Goal: Communication & Community: Answer question/provide support

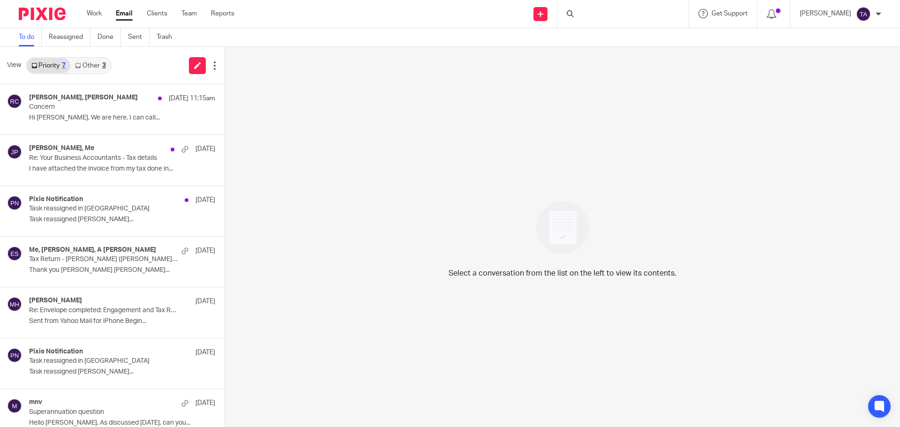
click at [103, 64] on div "3" at bounding box center [104, 65] width 4 height 7
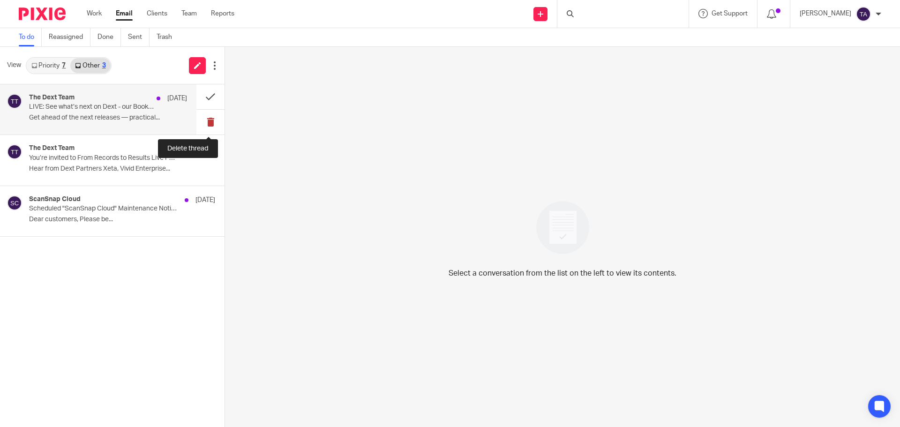
click at [213, 117] on button at bounding box center [210, 122] width 28 height 25
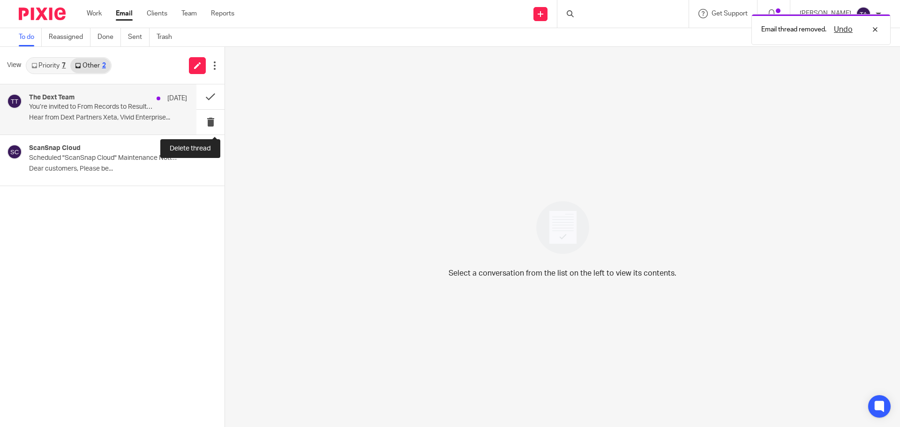
click at [211, 120] on button at bounding box center [210, 122] width 28 height 25
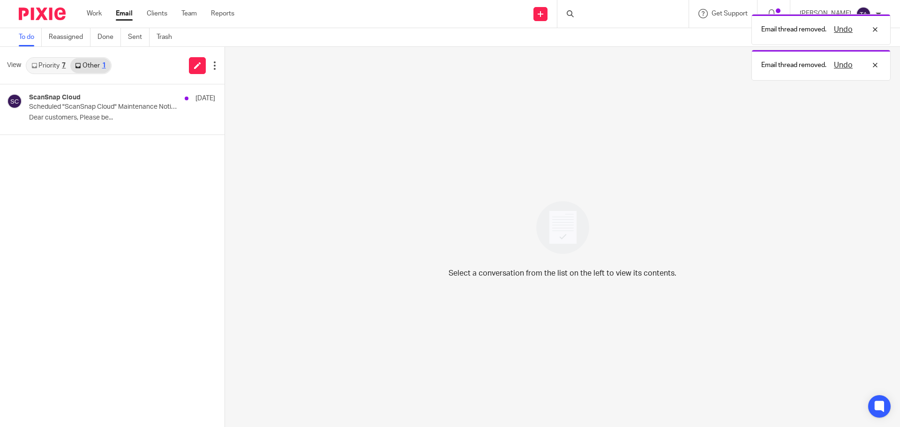
drag, startPoint x: 211, startPoint y: 120, endPoint x: 261, endPoint y: 105, distance: 51.8
click at [261, 105] on div "Select a conversation from the list on the left to view its contents." at bounding box center [562, 237] width 675 height 380
click at [192, 113] on div "ScanSnap Cloud 3 Oct Scheduled "ScanSnap Cloud" Maintenance Notification (Tempo…" at bounding box center [98, 109] width 196 height 50
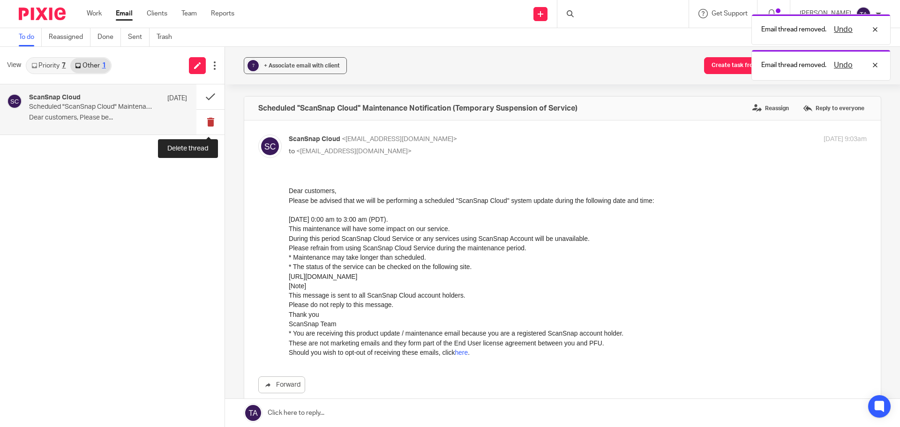
click at [208, 119] on button at bounding box center [210, 122] width 28 height 25
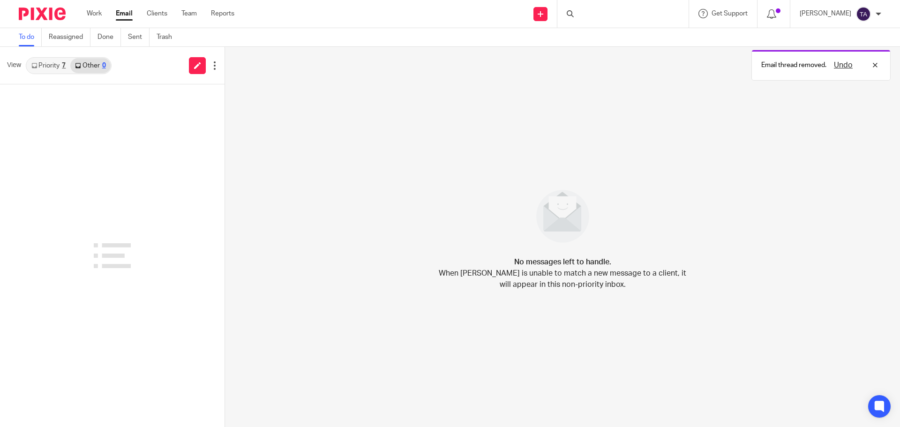
click at [65, 63] on div "7" at bounding box center [64, 65] width 4 height 7
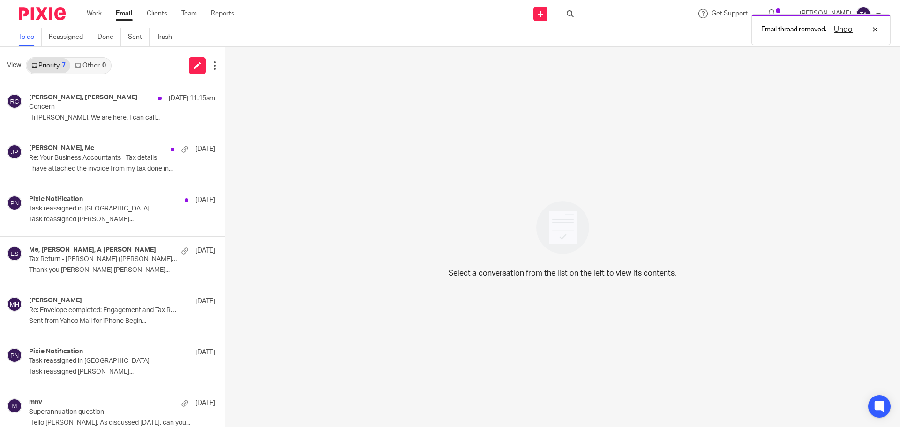
click at [494, 132] on div "Select a conversation from the list on the left to view its contents." at bounding box center [562, 237] width 675 height 380
click at [89, 263] on p "Tax Return - Amanda (Fletcher) Fialkowski" at bounding box center [92, 259] width 127 height 8
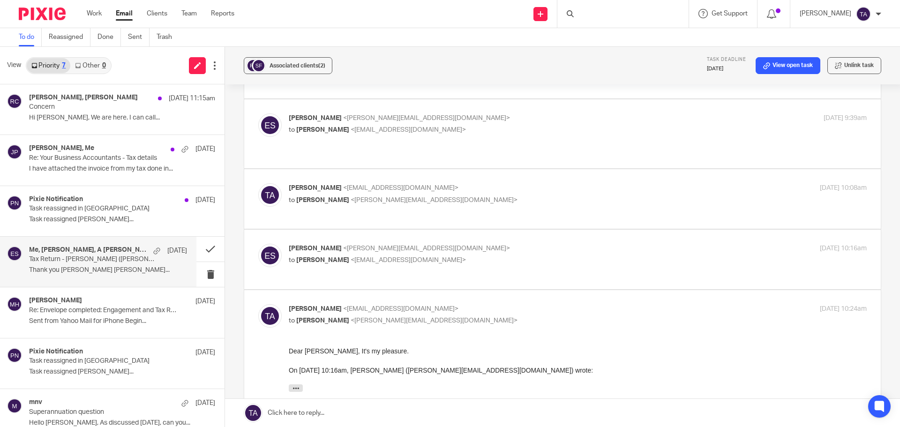
scroll to position [533, 0]
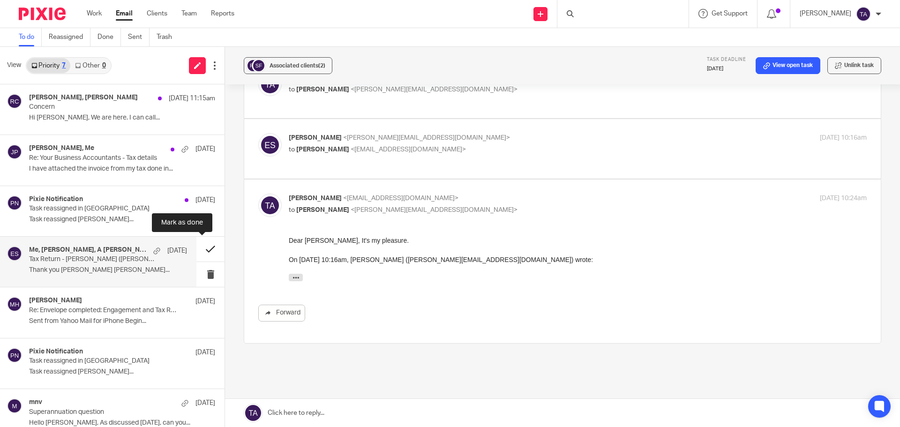
click at [203, 248] on button at bounding box center [210, 249] width 28 height 25
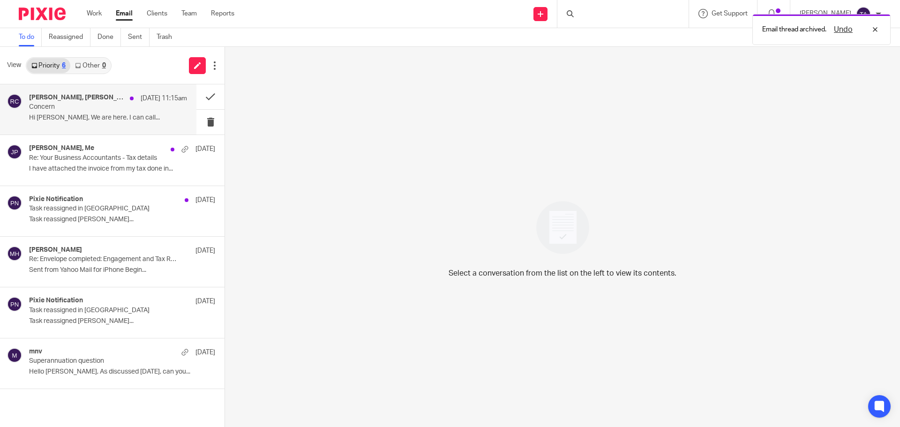
click at [97, 107] on p "Concern" at bounding box center [92, 107] width 127 height 8
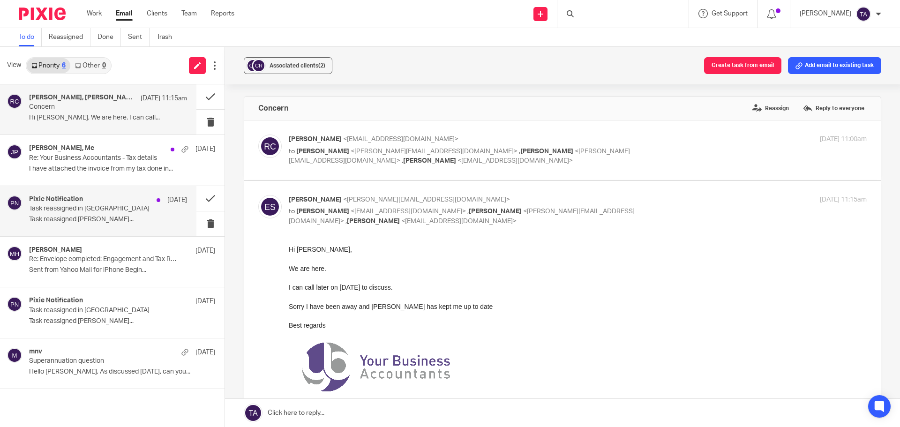
scroll to position [0, 0]
click at [697, 143] on div "10 Oct 2025 11:00am" at bounding box center [770, 140] width 193 height 10
checkbox input "true"
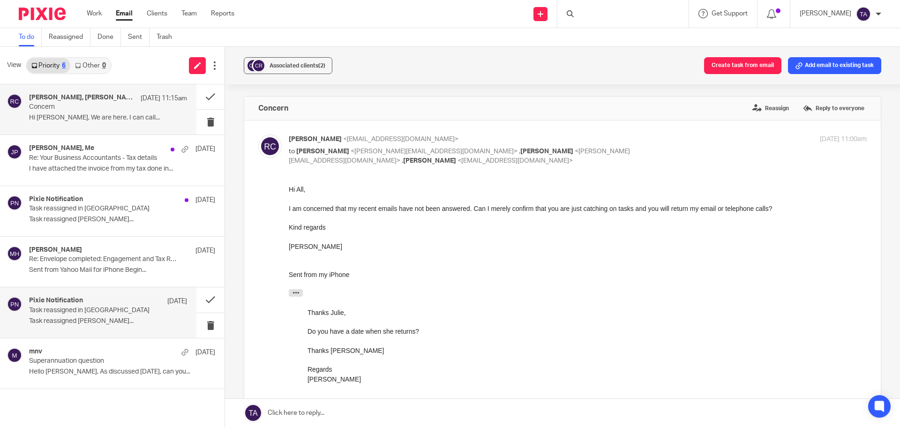
click at [103, 320] on p "Task reassigned Julie Wainwright..." at bounding box center [108, 321] width 158 height 8
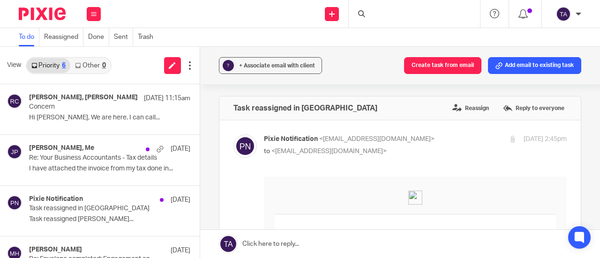
click at [390, 13] on div at bounding box center [414, 14] width 131 height 28
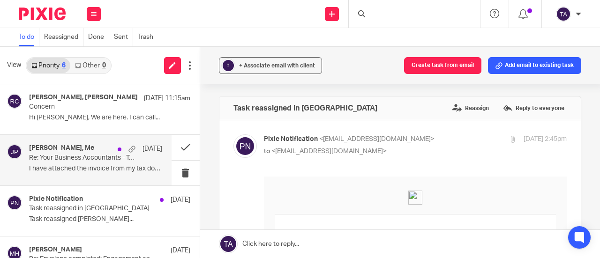
click at [91, 158] on p "Re: Your Business Accountants - Tax details" at bounding box center [82, 158] width 106 height 8
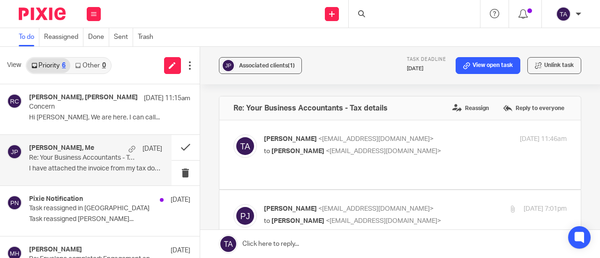
click at [412, 164] on div "Tarek Ahmed <tarek@ybaccountants.com.au> to Philip Johnson <hazard668@gmail.com…" at bounding box center [399, 155] width 333 height 41
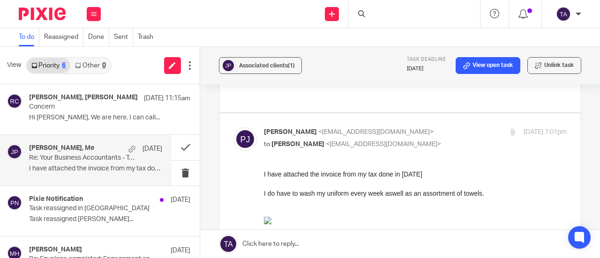
scroll to position [94, 0]
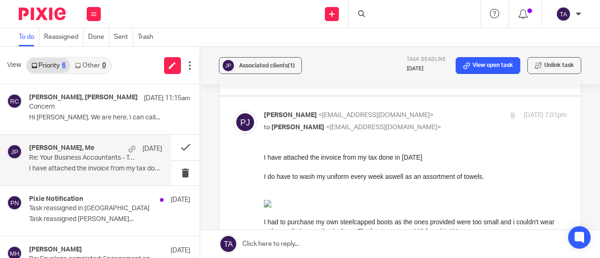
click at [271, 202] on img at bounding box center [267, 204] width 8 height 8
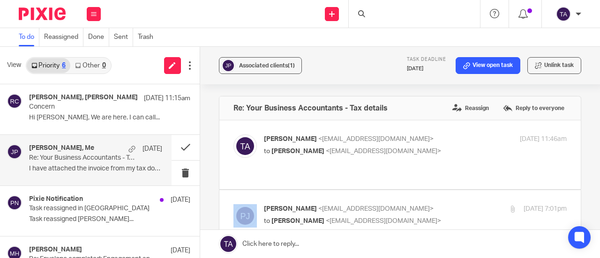
click at [233, 204] on input "checkbox" at bounding box center [233, 204] width 0 height 0
checkbox input "false"
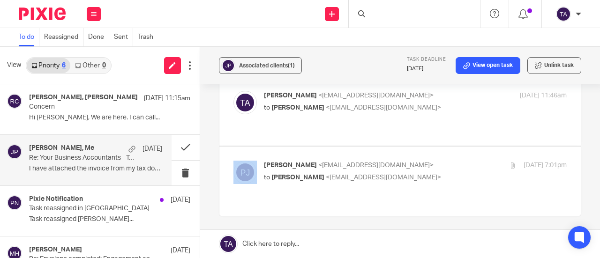
scroll to position [47, 0]
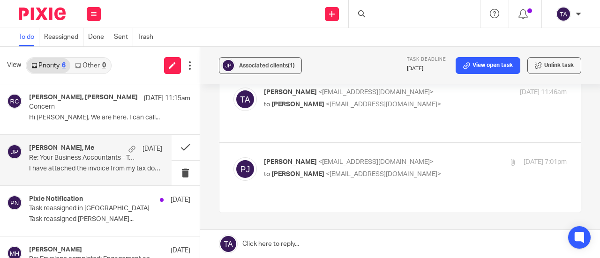
click at [411, 100] on p "to Philip Johnson <hazard668@gmail.com>" at bounding box center [365, 105] width 202 height 10
checkbox input "true"
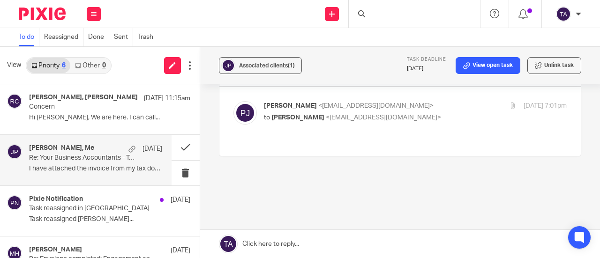
scroll to position [495, 0]
click at [438, 113] on p "to Tarek Ahmed <tarek@ybaccountants.com.au>" at bounding box center [365, 118] width 202 height 10
checkbox input "true"
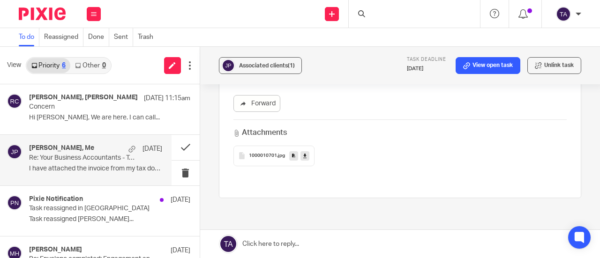
scroll to position [1323, 0]
click at [249, 158] on span "1000010701" at bounding box center [263, 161] width 28 height 6
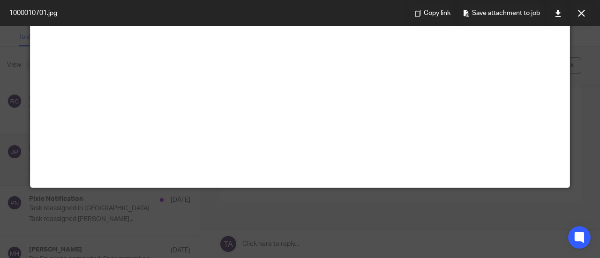
scroll to position [0, 0]
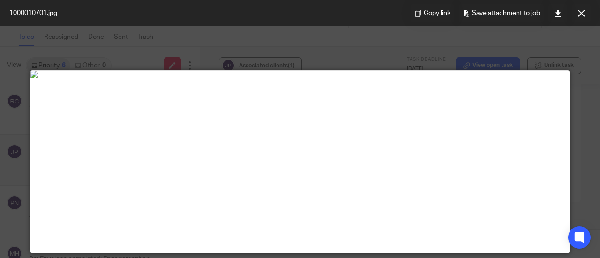
click at [105, 45] on div at bounding box center [300, 129] width 600 height 258
click at [586, 10] on button at bounding box center [581, 13] width 19 height 19
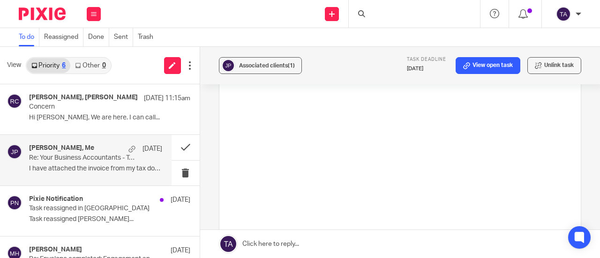
scroll to position [1230, 0]
drag, startPoint x: 556, startPoint y: 142, endPoint x: 257, endPoint y: 77, distance: 305.9
click at [257, 77] on div "Associated clients (1) Task deadline 28 Aug 2025 View open task Unlink task Re:…" at bounding box center [400, 152] width 400 height 211
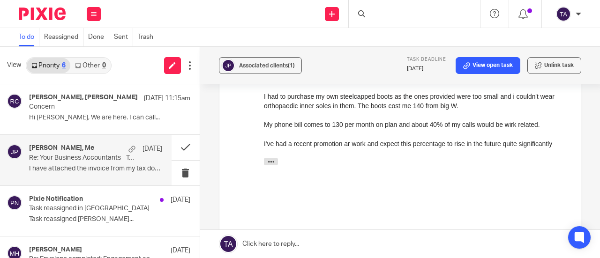
scroll to position [526, 0]
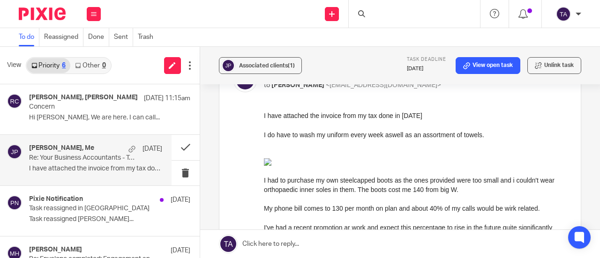
drag, startPoint x: 522, startPoint y: 233, endPoint x: 491, endPoint y: 137, distance: 101.1
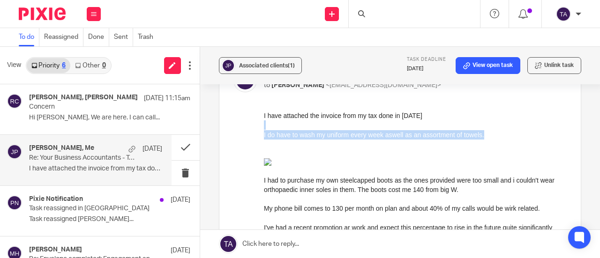
drag, startPoint x: 482, startPoint y: 134, endPoint x: 262, endPoint y: 129, distance: 220.4
copy div "I do have to wash my uniform every week aswell as an assortment of towels."
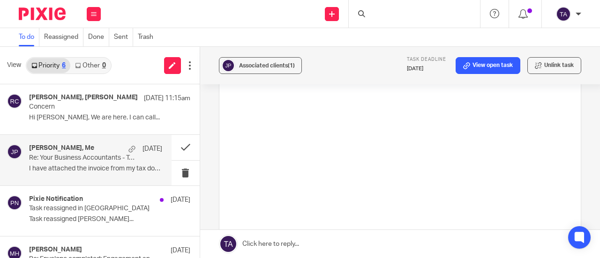
scroll to position [1136, 0]
drag, startPoint x: 524, startPoint y: -315, endPoint x: 448, endPoint y: 212, distance: 533.3
drag, startPoint x: 461, startPoint y: 205, endPoint x: 262, endPoint y: 197, distance: 199.9
copy div "I had to purchase my own steelcapped boots as the ones provided were too small …"
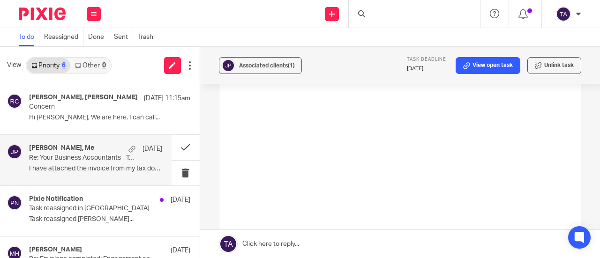
drag, startPoint x: 393, startPoint y: 225, endPoint x: 420, endPoint y: 222, distance: 26.8
drag, startPoint x: 460, startPoint y: 206, endPoint x: 262, endPoint y: 196, distance: 198.6
copy div "I had to purchase my own steelcapped boots as the ones provided were too small …"
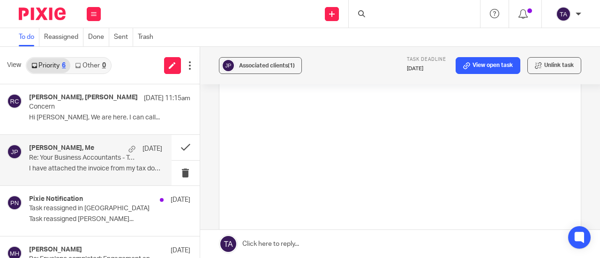
scroll to position [1183, 0]
drag, startPoint x: 263, startPoint y: 175, endPoint x: 542, endPoint y: 182, distance: 279.0
copy div "My phone bill comes to 130 per month on plan and about 40% of my calls would be…"
drag, startPoint x: 553, startPoint y: 197, endPoint x: 516, endPoint y: -354, distance: 552.1
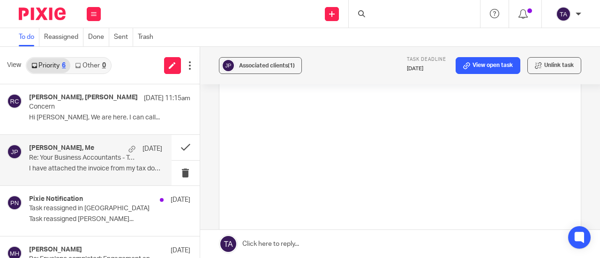
click at [282, 250] on link at bounding box center [400, 244] width 400 height 28
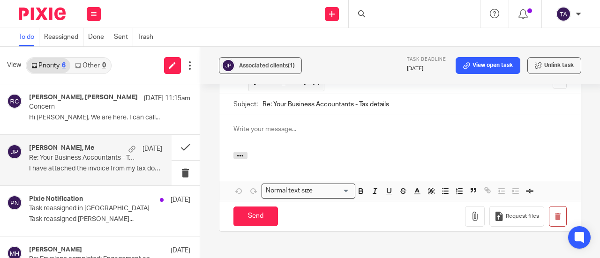
scroll to position [1397, 0]
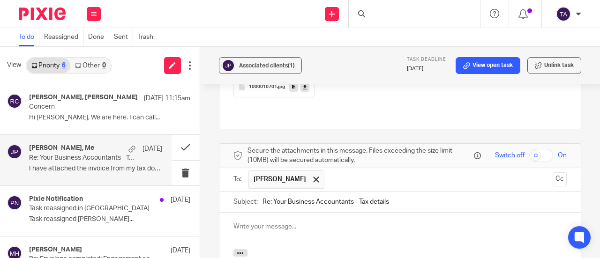
click at [259, 222] on p at bounding box center [399, 226] width 333 height 9
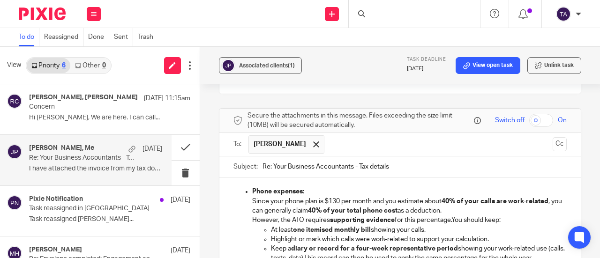
click at [241, 178] on div "Phone expenses: Since your phone plan is $130 per month and you estimate about …" at bounding box center [399, 234] width 361 height 112
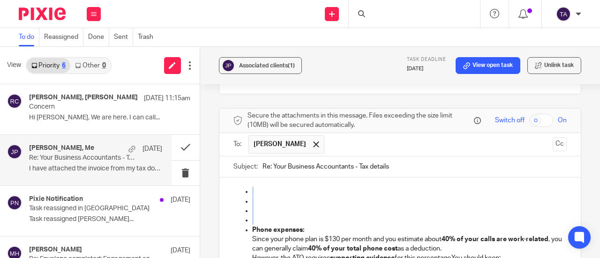
drag, startPoint x: 262, startPoint y: 203, endPoint x: 228, endPoint y: 175, distance: 44.3
click at [228, 178] on div "Phone expenses: Since your phone plan is $130 per month and you estimate about …" at bounding box center [399, 253] width 361 height 150
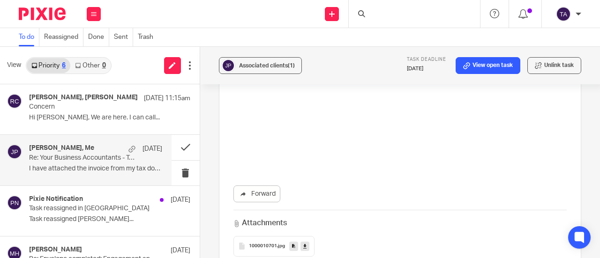
scroll to position [1244, 0]
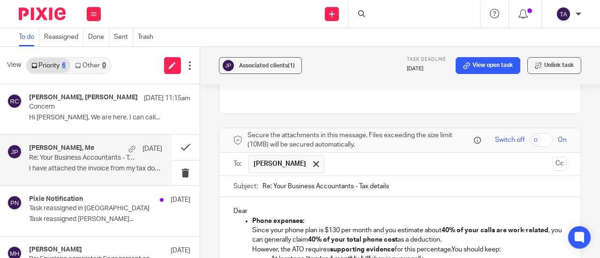
scroll to position [1385, 0]
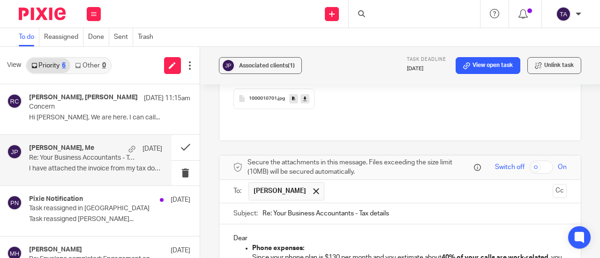
click at [264, 234] on p "Dear" at bounding box center [399, 238] width 333 height 9
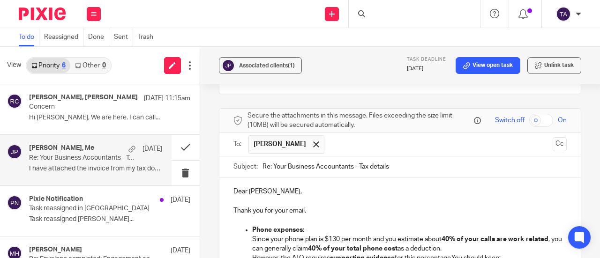
scroll to position [1479, 0]
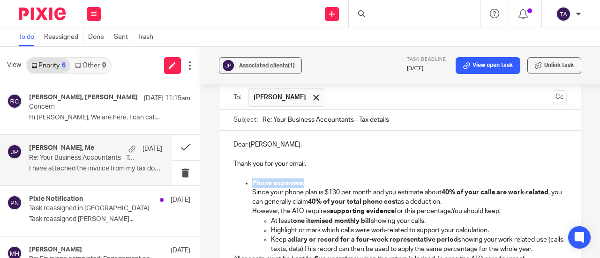
drag, startPoint x: 306, startPoint y: 168, endPoint x: 229, endPoint y: 171, distance: 76.9
click at [229, 171] on div "Dear Philip, Thank you for your email. Phone expenses: Since your phone plan is…" at bounding box center [399, 206] width 361 height 150
click at [262, 179] on p "Since your phone plan is $130 per month and you estimate about 40% of your call…" at bounding box center [409, 198] width 315 height 38
drag, startPoint x: 262, startPoint y: 168, endPoint x: 222, endPoint y: 169, distance: 39.9
click at [222, 169] on div "Dear Philip, Thank you for your email. Since your phone plan is $130 per month …" at bounding box center [399, 206] width 361 height 150
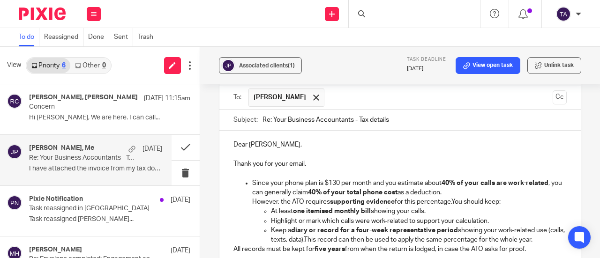
click at [252, 179] on p "Since your phone plan is $130 per month and you estimate about 40% of your call…" at bounding box center [409, 193] width 315 height 29
click at [248, 179] on ul "Since your phone plan is $130 per month and you estimate about 40% of your call…" at bounding box center [399, 212] width 333 height 67
click at [252, 179] on li "Since your phone plan is $130 per month and you estimate about 40% of your call…" at bounding box center [409, 212] width 315 height 67
drag, startPoint x: 265, startPoint y: 166, endPoint x: 239, endPoint y: 170, distance: 26.1
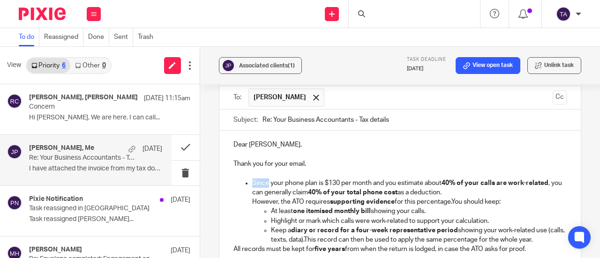
click at [239, 179] on ul "Since your phone plan is $130 per month and you estimate about 40% of your call…" at bounding box center [399, 212] width 333 height 67
click at [244, 179] on ul "Since your phone plan is $130 per month and you estimate about 40% of your call…" at bounding box center [399, 212] width 333 height 67
click at [252, 179] on li "Since your phone plan is $130 per month and you estimate about 40% of your call…" at bounding box center [409, 212] width 315 height 67
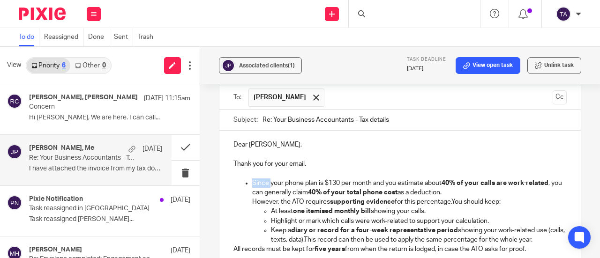
click at [252, 179] on li "Since your phone plan is $130 per month and you estimate about 40% of your call…" at bounding box center [409, 212] width 315 height 67
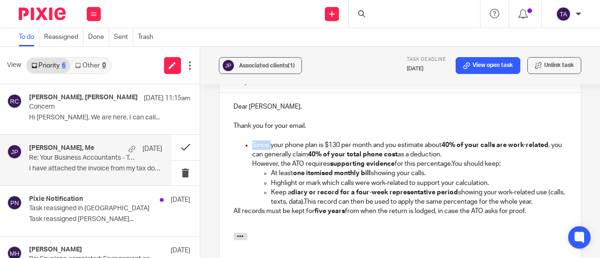
scroll to position [1525, 0]
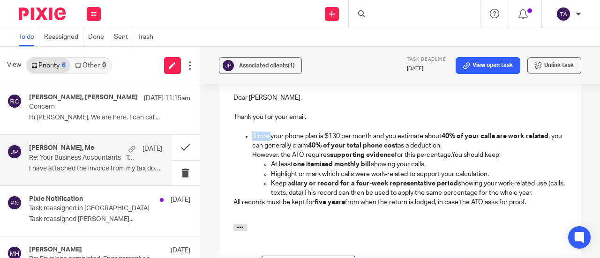
drag, startPoint x: 538, startPoint y: 191, endPoint x: 228, endPoint y: 123, distance: 317.8
click at [228, 123] on div "Dear Philip, Thank you for your email. Since your phone plan is $130 per month …" at bounding box center [399, 154] width 361 height 140
click at [445, 259] on icon "button" at bounding box center [445, 263] width 8 height 8
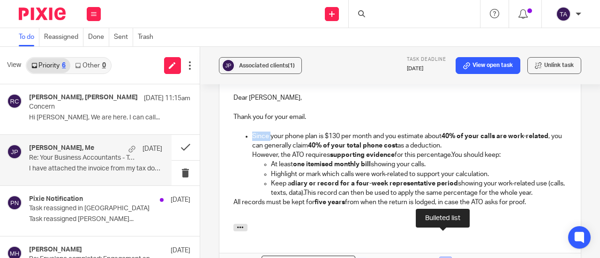
click at [445, 259] on icon "button" at bounding box center [445, 263] width 8 height 8
click at [446, 259] on icon "button" at bounding box center [445, 263] width 8 height 8
click at [455, 259] on icon "button" at bounding box center [459, 263] width 8 height 8
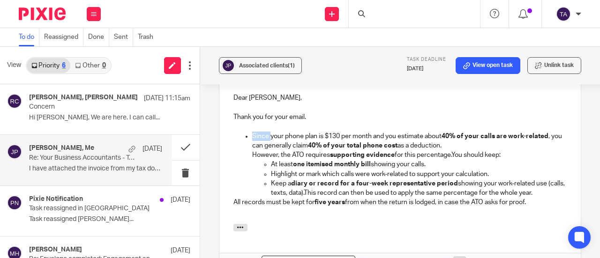
click at [456, 259] on icon "button" at bounding box center [459, 263] width 8 height 8
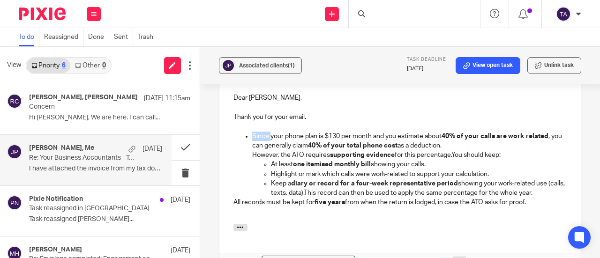
click at [456, 259] on icon "button" at bounding box center [459, 263] width 8 height 8
click at [312, 180] on strong "diary or record for a four-week representative period" at bounding box center [374, 183] width 167 height 7
drag, startPoint x: 251, startPoint y: 120, endPoint x: 231, endPoint y: 122, distance: 19.8
click at [233, 132] on ul "Since your phone plan is $130 per month and you estimate about 40% of your call…" at bounding box center [399, 165] width 333 height 67
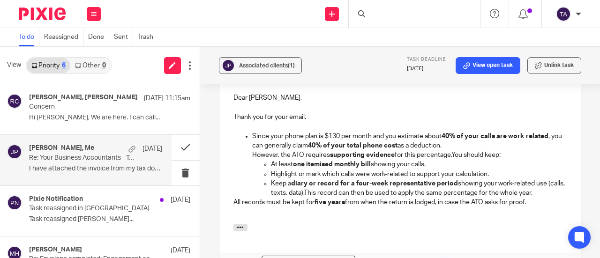
click at [283, 160] on p "At least one itemised monthly bill showing your calls." at bounding box center [419, 164] width 296 height 9
click at [252, 137] on p "Since your phone plan is $130 per month and you estimate about 40% of your call…" at bounding box center [409, 146] width 315 height 29
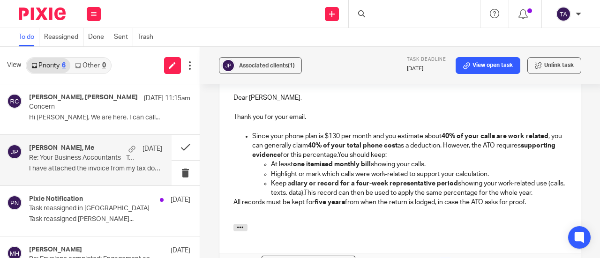
click at [362, 161] on strong "one itemised monthly bill" at bounding box center [332, 164] width 78 height 7
click at [373, 138] on p "Since your phone plan is $130 per month and you estimate about 40% of your call…" at bounding box center [409, 146] width 315 height 29
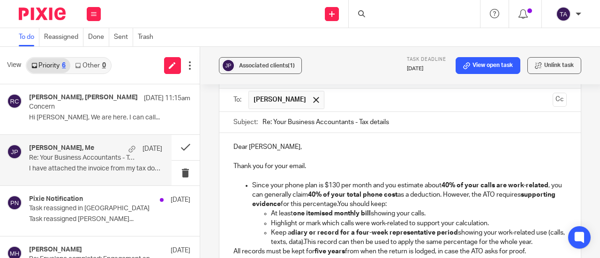
click at [322, 162] on p "Thank you for your email." at bounding box center [399, 166] width 333 height 9
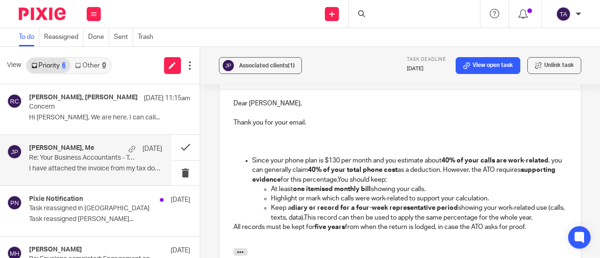
scroll to position [1523, 0]
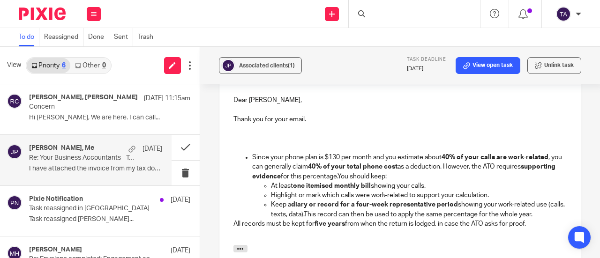
drag, startPoint x: 269, startPoint y: 139, endPoint x: 548, endPoint y: 206, distance: 286.9
click at [548, 206] on div "Dear Philip, Thank you for your email. Since your phone plan is $130 per month …" at bounding box center [399, 165] width 361 height 159
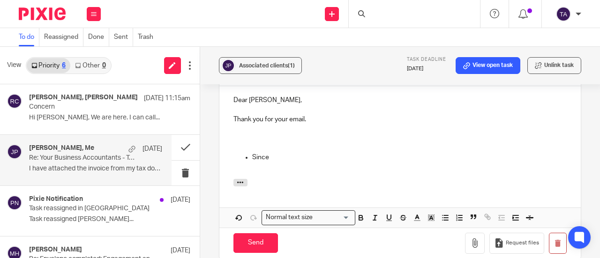
click at [255, 134] on p at bounding box center [399, 138] width 333 height 9
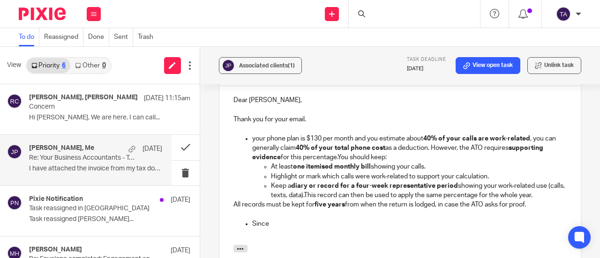
click at [252, 134] on p "your phone plan is $130 per month and you estimate about 40% of your calls are …" at bounding box center [409, 148] width 315 height 29
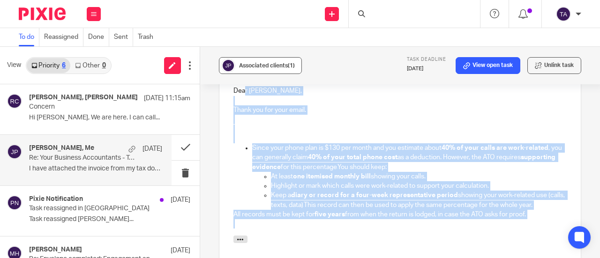
scroll to position [1487, 0]
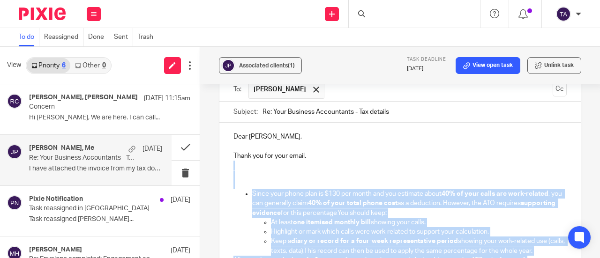
drag, startPoint x: 533, startPoint y: 120, endPoint x: 240, endPoint y: 148, distance: 294.3
click at [240, 148] on div "Dear Philip, Thank you for your email. Since your phone plan is $130 per month …" at bounding box center [399, 202] width 361 height 159
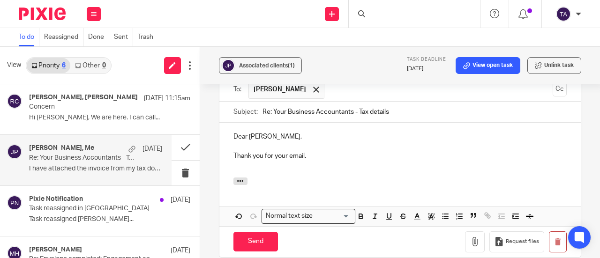
click at [234, 161] on p at bounding box center [399, 165] width 333 height 9
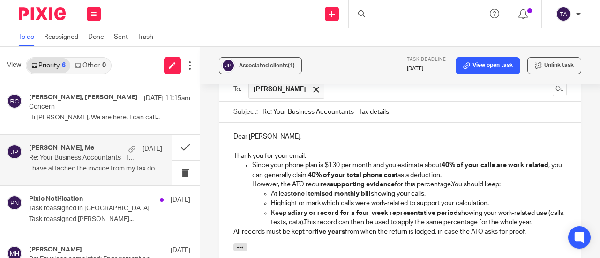
click at [252, 161] on li "Since your phone plan is $130 per month and you estimate about 40% of your call…" at bounding box center [409, 194] width 315 height 67
click at [244, 161] on ul "Since your phone plan is $130 per month and you estimate about 40% of your call…" at bounding box center [399, 194] width 333 height 67
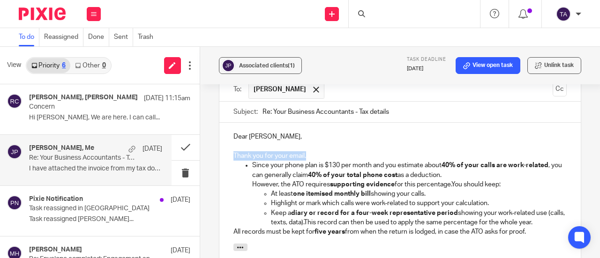
click at [244, 161] on ul "Since your phone plan is $130 per month and you estimate about 40% of your call…" at bounding box center [399, 194] width 333 height 67
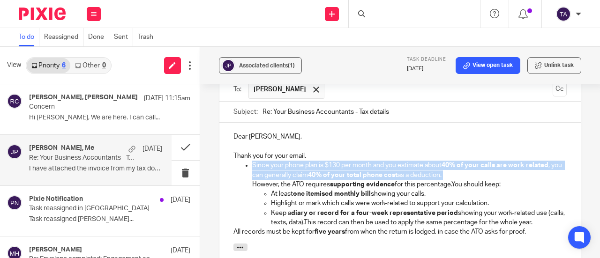
click at [244, 161] on ul "Since your phone plan is $130 per month and you estimate about 40% of your call…" at bounding box center [399, 194] width 333 height 67
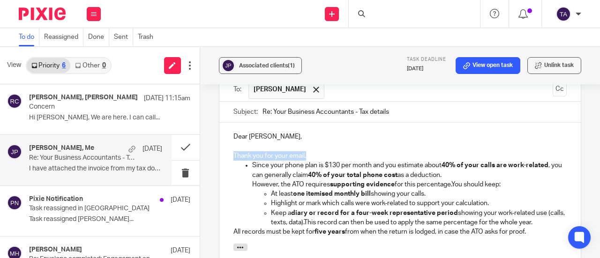
click at [244, 161] on ul "Since your phone plan is $130 per month and you estimate about 40% of your call…" at bounding box center [399, 194] width 333 height 67
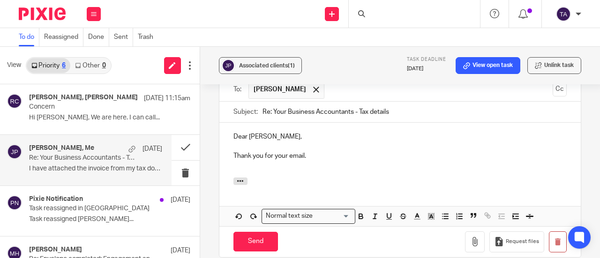
click at [233, 161] on p at bounding box center [399, 165] width 333 height 9
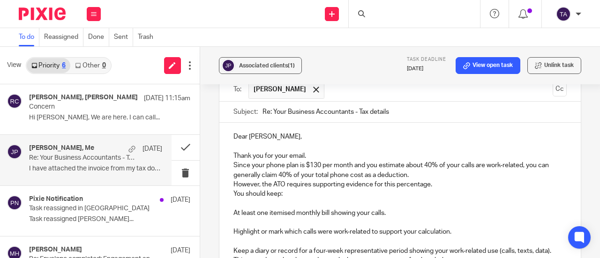
drag, startPoint x: 233, startPoint y: 153, endPoint x: 232, endPoint y: 148, distance: 4.8
click at [233, 161] on p "Since your phone plan is $130 per month and you estimate about 40% of your call…" at bounding box center [399, 170] width 333 height 19
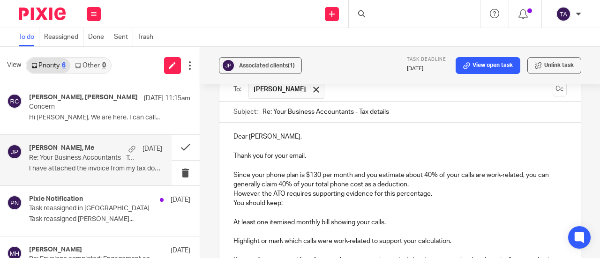
click at [230, 176] on div "Dear Philip, Thank you for your email. Since your phone plan is $130 per month …" at bounding box center [399, 207] width 361 height 168
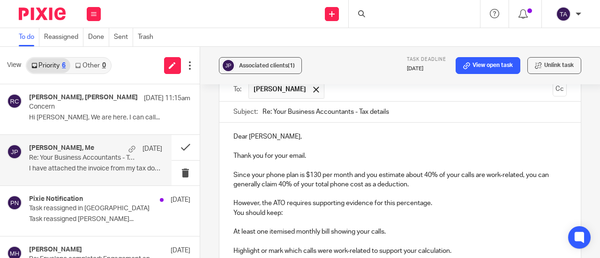
click at [233, 209] on p "You should keep:" at bounding box center [399, 213] width 333 height 9
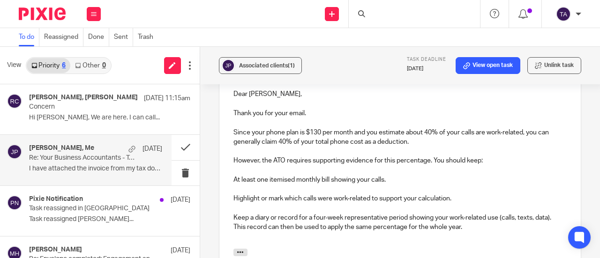
scroll to position [1533, 0]
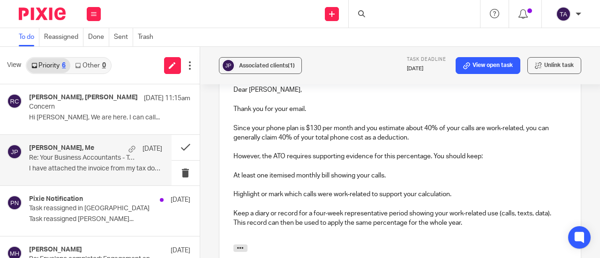
click at [233, 218] on p "This record can then be used to apply the same percentage for the whole year." at bounding box center [399, 222] width 333 height 9
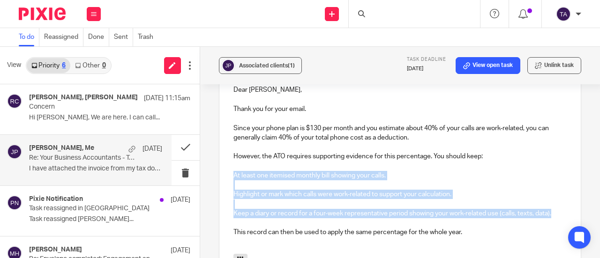
drag, startPoint x: 554, startPoint y: 200, endPoint x: 230, endPoint y: 161, distance: 326.7
click at [230, 161] on div "Dear Philip, Thank you for your email. Since your phone plan is $130 per month …" at bounding box center [399, 165] width 361 height 178
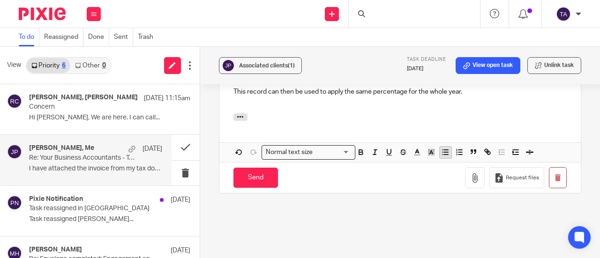
click at [444, 155] on line "button" at bounding box center [446, 155] width 4 height 0
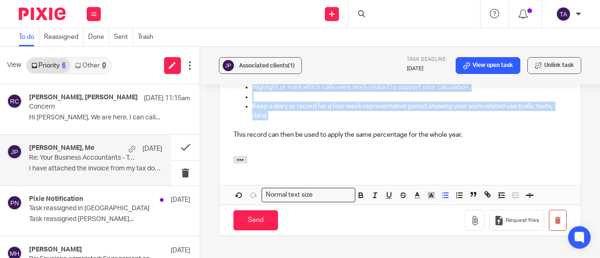
scroll to position [1500, 0]
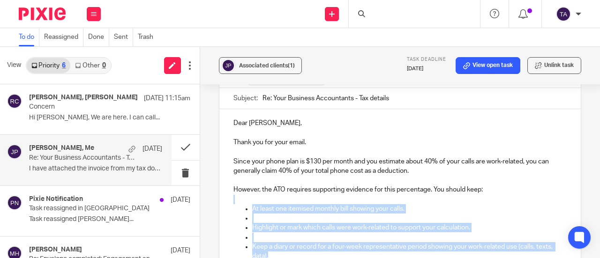
click at [331, 204] on p "At least one itemised monthly bill showing your calls." at bounding box center [409, 208] width 315 height 9
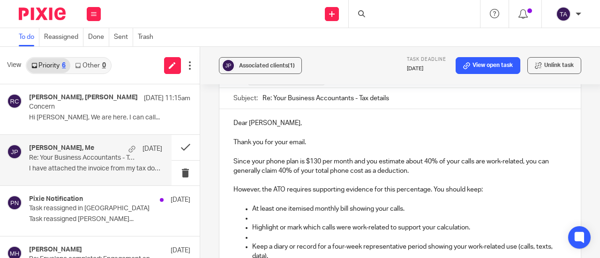
click at [267, 214] on p at bounding box center [409, 218] width 315 height 9
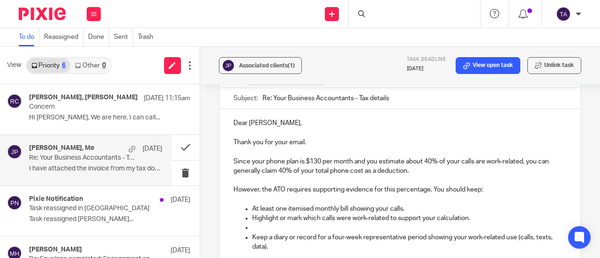
click at [266, 223] on p at bounding box center [409, 227] width 315 height 9
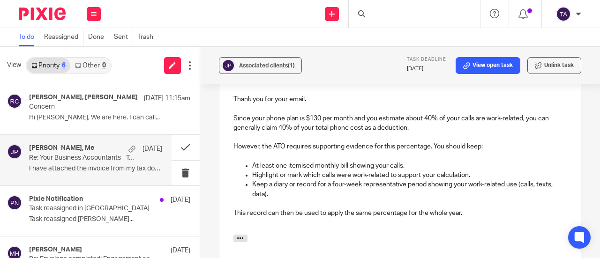
scroll to position [1547, 0]
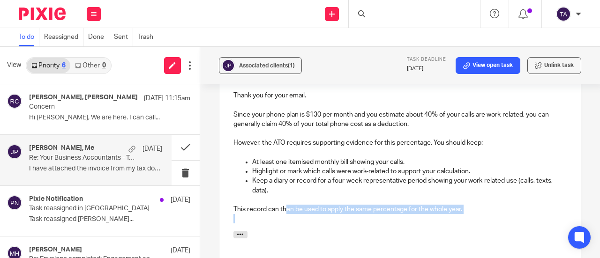
drag, startPoint x: 282, startPoint y: 193, endPoint x: 435, endPoint y: 200, distance: 153.0
click at [435, 200] on div "Dear Philip, Thank you for your email. Since your phone plan is $130 per month …" at bounding box center [399, 146] width 361 height 168
click at [437, 214] on p at bounding box center [399, 218] width 333 height 9
click at [471, 205] on p "This record can then be used to apply the same percentage for the whole year." at bounding box center [399, 209] width 333 height 9
drag, startPoint x: 468, startPoint y: 194, endPoint x: 208, endPoint y: 187, distance: 259.8
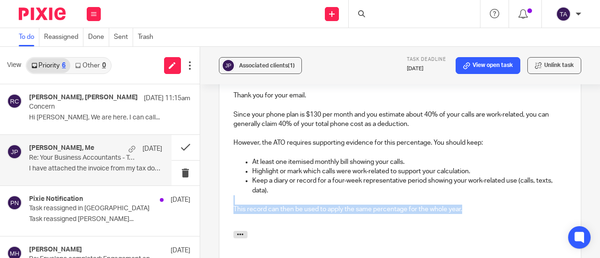
click at [208, 187] on div "Associated clients (1) Task deadline 28 Aug 2025 View open task Unlink task Re:…" at bounding box center [400, 152] width 400 height 211
click at [268, 205] on p "This record can then be used to apply the same percentage for the whole year." at bounding box center [399, 209] width 333 height 9
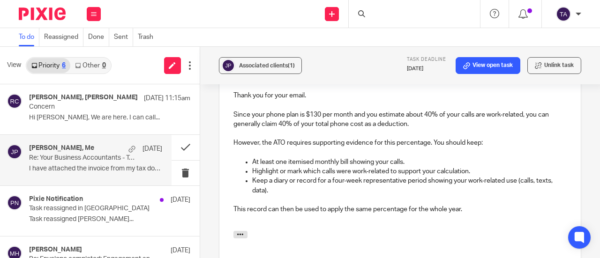
click at [482, 205] on p "This record can then be used to apply the same percentage for the whole year." at bounding box center [399, 209] width 333 height 9
click at [320, 205] on p "This record can then be used to apply the same percentage for the whole year." at bounding box center [399, 209] width 333 height 9
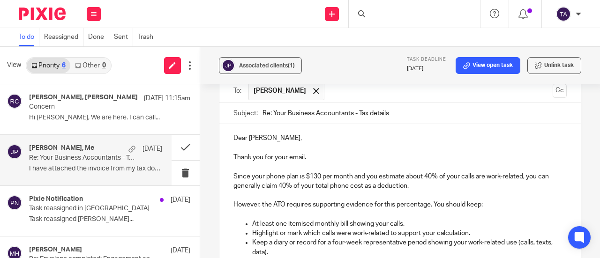
scroll to position [1453, 0]
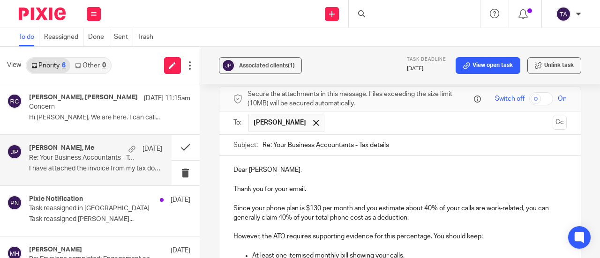
drag, startPoint x: 271, startPoint y: 127, endPoint x: 436, endPoint y: 135, distance: 164.3
click at [436, 135] on input "Re: Your Business Accountants - Tax details" at bounding box center [415, 145] width 304 height 21
click at [283, 135] on input "Re: Re ord" at bounding box center [415, 145] width 304 height 21
drag, startPoint x: 259, startPoint y: 126, endPoint x: 309, endPoint y: 128, distance: 50.2
click at [309, 135] on div "Subject: Re: Re ord" at bounding box center [399, 145] width 333 height 21
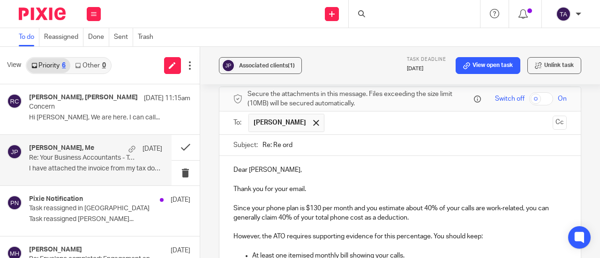
drag, startPoint x: 293, startPoint y: 129, endPoint x: 245, endPoint y: 132, distance: 48.8
click at [249, 135] on div "Subject: Re: Re ord" at bounding box center [399, 145] width 333 height 21
paste input "Supporting Records for Work-Related Deductions"
click at [338, 165] on p "Dear Philip," at bounding box center [399, 169] width 333 height 9
click at [299, 135] on input "Supporting Records for Work-Related Deductions" at bounding box center [415, 145] width 304 height 21
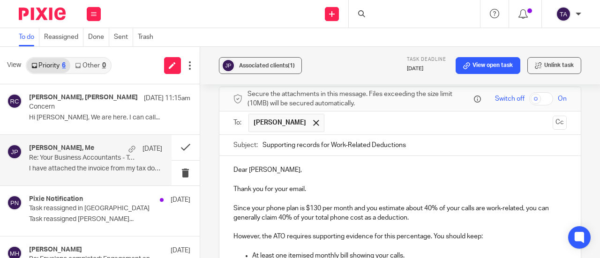
click at [333, 135] on input "Supporting records for Work-Related Deductions" at bounding box center [415, 145] width 304 height 21
click at [351, 135] on input "Supporting records for work-Related Deductions" at bounding box center [415, 145] width 304 height 21
click at [372, 135] on input "Supporting records for work-related Deductions" at bounding box center [415, 145] width 304 height 21
type input "Supporting records for work-related deductions"
click at [412, 185] on p "Thank you for your email." at bounding box center [399, 189] width 333 height 9
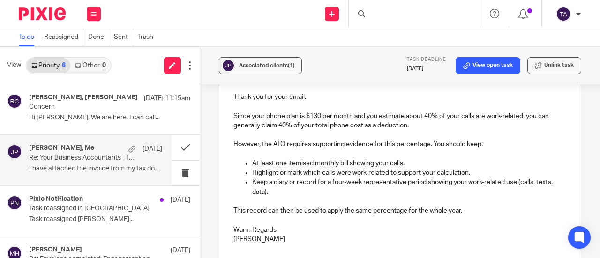
scroll to position [1500, 0]
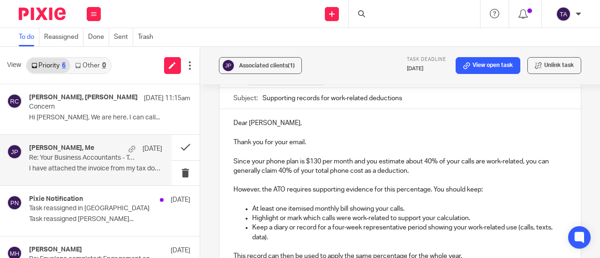
click at [230, 144] on div "Dear Philip, Thank you for your email. Since your phone plan is $130 per month …" at bounding box center [399, 207] width 361 height 197
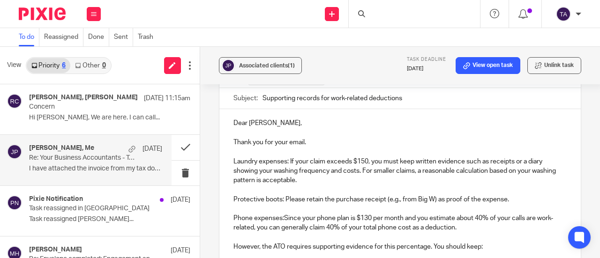
click at [233, 157] on p "Laundry expenses: If your claim exceeds $150, you must keep written evidence su…" at bounding box center [399, 171] width 333 height 29
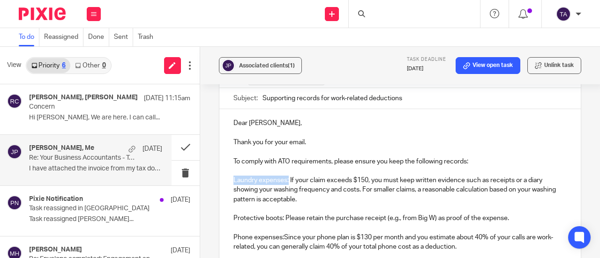
drag, startPoint x: 287, startPoint y: 162, endPoint x: 226, endPoint y: 164, distance: 60.5
click at [226, 164] on div "Dear Philip, Thank you for your email. To comply with ATO requirements, please …" at bounding box center [399, 245] width 361 height 273
click at [355, 176] on p "Laundry expenses: If your claim exceeds $150, you must keep written evidence su…" at bounding box center [399, 190] width 333 height 29
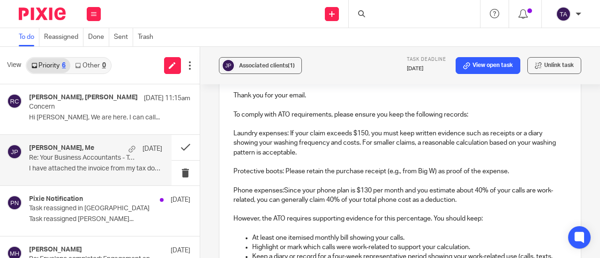
click at [282, 186] on p "Phone expenses:Since your phone plan is $130 per month and you estimate about 4…" at bounding box center [399, 195] width 333 height 19
click at [422, 205] on p at bounding box center [399, 209] width 333 height 9
drag, startPoint x: 281, startPoint y: 174, endPoint x: 230, endPoint y: 174, distance: 51.6
click at [230, 174] on div "Dear Philip, Thank you for your email. To comply with ATO requirements, please …" at bounding box center [399, 198] width 361 height 273
drag, startPoint x: 282, startPoint y: 155, endPoint x: 224, endPoint y: 154, distance: 57.7
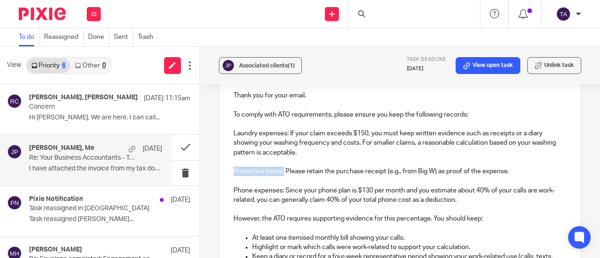
click at [224, 154] on div "Dear Philip, Thank you for your email. To comply with ATO requirements, please …" at bounding box center [399, 198] width 361 height 273
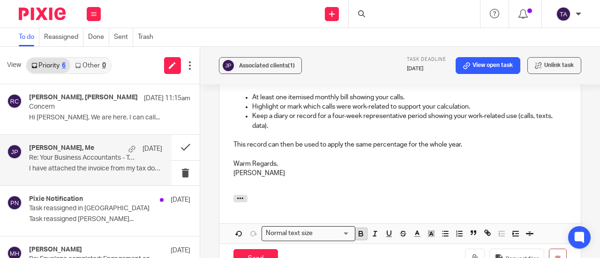
click at [359, 234] on icon "button" at bounding box center [361, 235] width 4 height 2
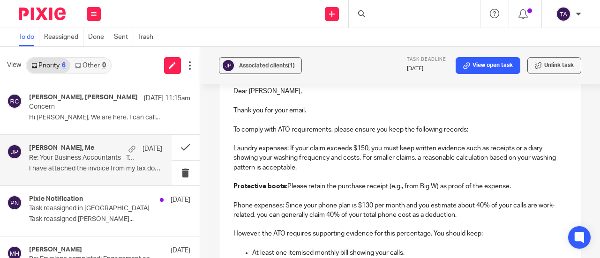
scroll to position [1509, 0]
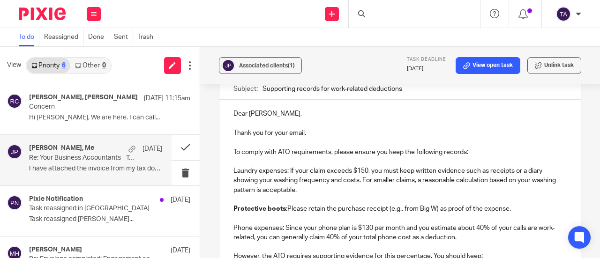
click at [290, 214] on p at bounding box center [399, 218] width 333 height 9
drag, startPoint x: 282, startPoint y: 212, endPoint x: 196, endPoint y: 211, distance: 85.8
click at [196, 211] on div "View Priority 6 Other 0 Eleanor Shakeshaft, Richard Clark 10 Oct 11:15am Concer…" at bounding box center [300, 152] width 600 height 211
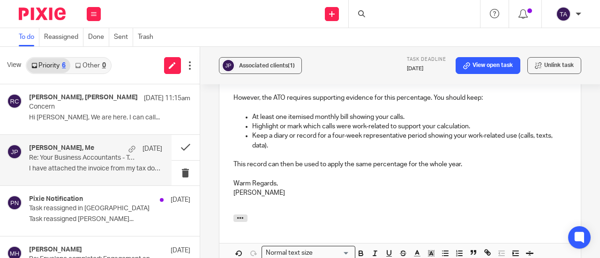
scroll to position [1744, 0]
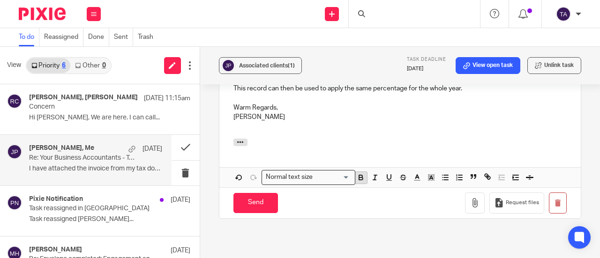
click at [360, 173] on icon "button" at bounding box center [361, 177] width 8 height 8
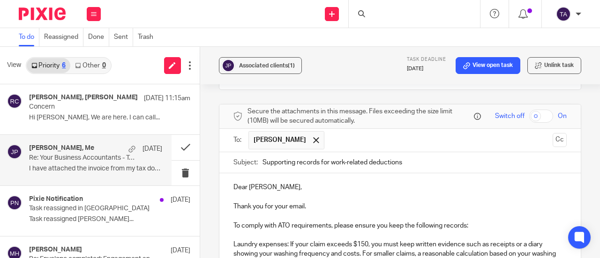
scroll to position [1435, 0]
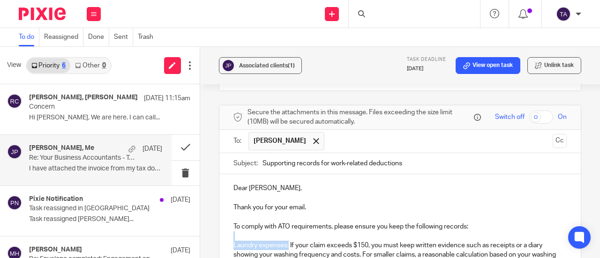
drag, startPoint x: 287, startPoint y: 228, endPoint x: 231, endPoint y: 225, distance: 55.9
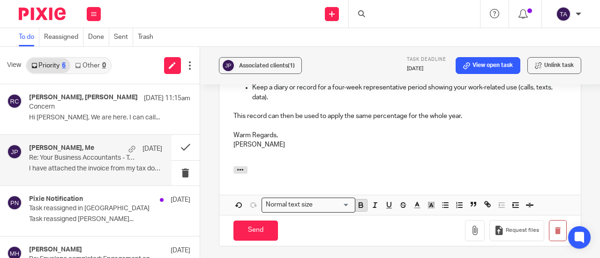
click at [361, 205] on icon "button" at bounding box center [361, 206] width 4 height 2
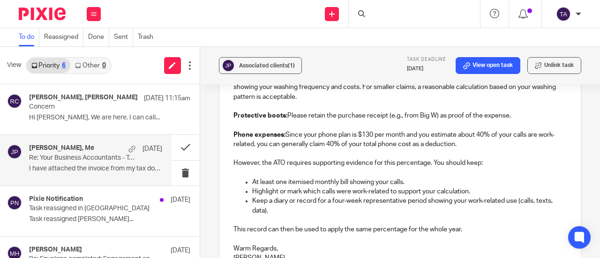
click at [340, 168] on p at bounding box center [399, 172] width 333 height 9
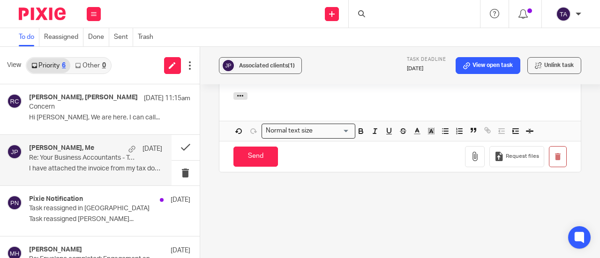
scroll to position [1697, 0]
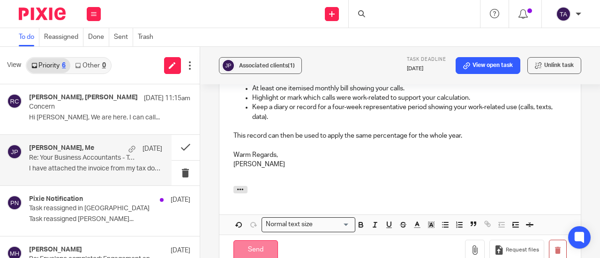
click at [251, 240] on input "Send" at bounding box center [255, 250] width 45 height 20
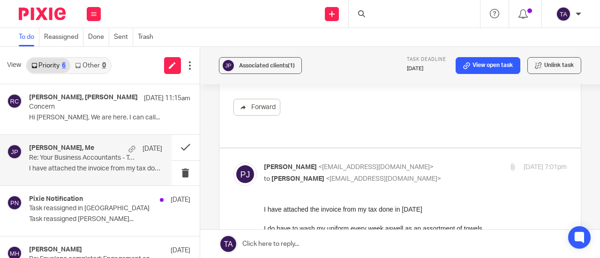
scroll to position [480, 0]
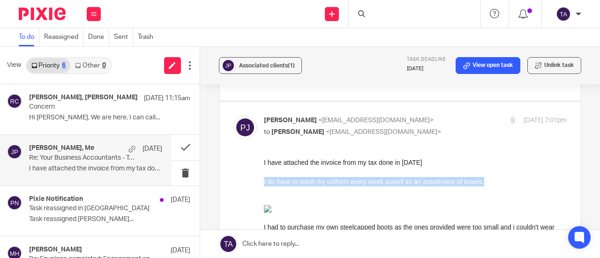
drag, startPoint x: 481, startPoint y: 182, endPoint x: 514, endPoint y: 325, distance: 146.7
copy div "I do have to wash my uniform every week aswell as an assortment of towels."
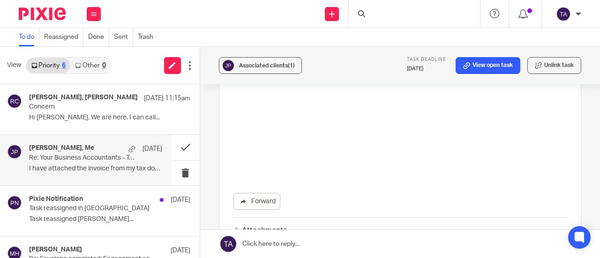
scroll to position [1277, 0]
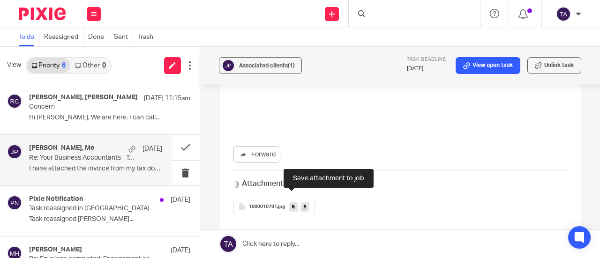
click at [293, 203] on icon at bounding box center [293, 206] width 3 height 7
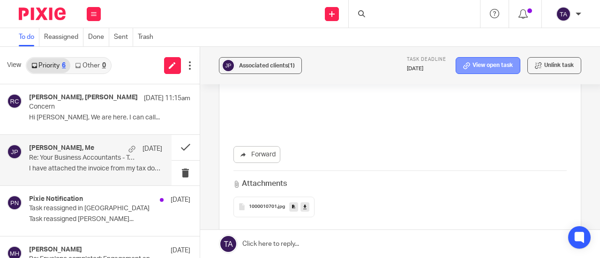
click at [499, 65] on link "View open task" at bounding box center [488, 65] width 65 height 17
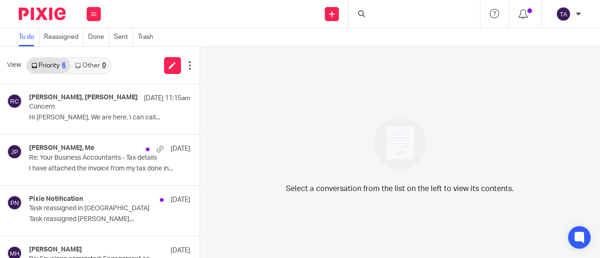
click at [388, 14] on div at bounding box center [414, 14] width 131 height 28
click at [406, 14] on div at bounding box center [414, 14] width 131 height 28
click at [395, 15] on input "Search" at bounding box center [410, 15] width 84 height 8
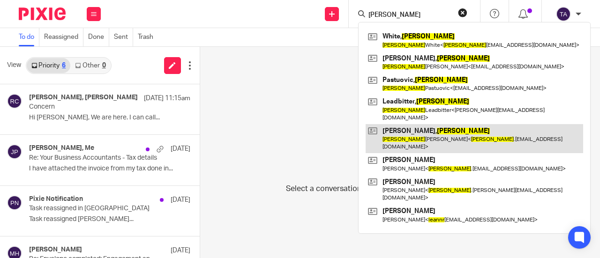
type input "leanne"
click at [463, 131] on link at bounding box center [475, 138] width 218 height 29
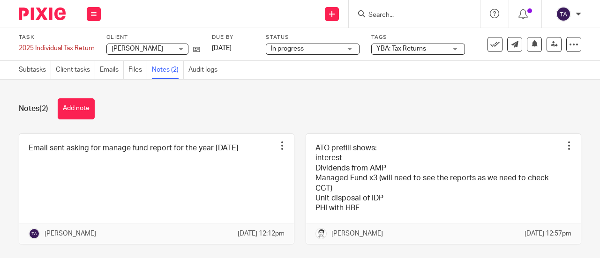
scroll to position [29, 0]
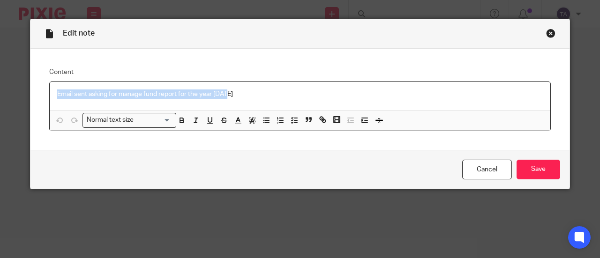
click at [40, 98] on div "Content Email sent asking for manage fund report for the year 2025 Normal text …" at bounding box center [299, 99] width 539 height 101
click at [474, 168] on link "Cancel" at bounding box center [487, 170] width 50 height 20
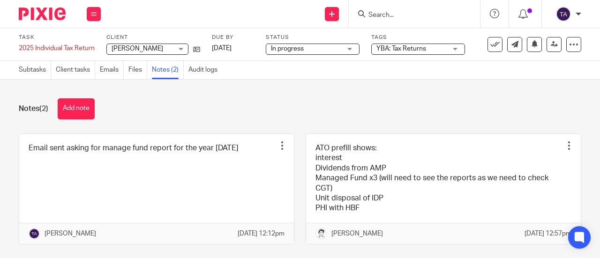
click at [382, 12] on input "Search" at bounding box center [410, 15] width 84 height 8
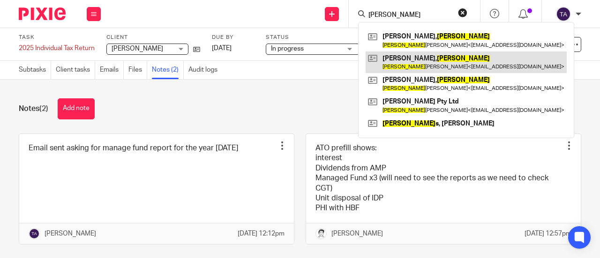
type input "[PERSON_NAME]"
click at [397, 56] on link at bounding box center [466, 63] width 201 height 22
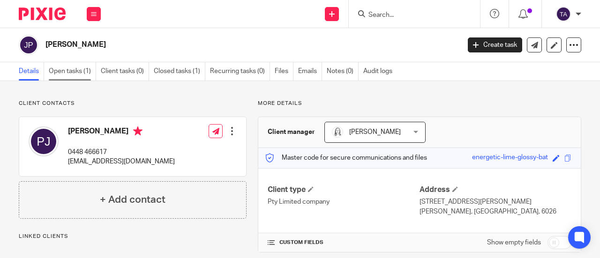
click at [60, 70] on link "Open tasks (1)" at bounding box center [72, 71] width 47 height 18
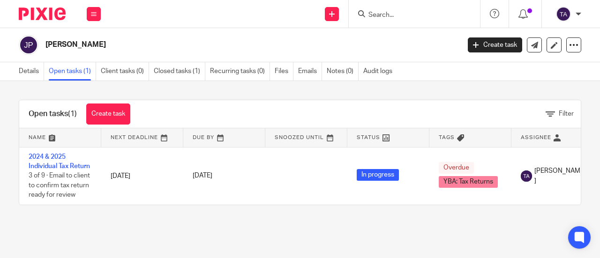
click at [46, 158] on link "2024 & 2025 Individual Tax Return" at bounding box center [59, 162] width 61 height 16
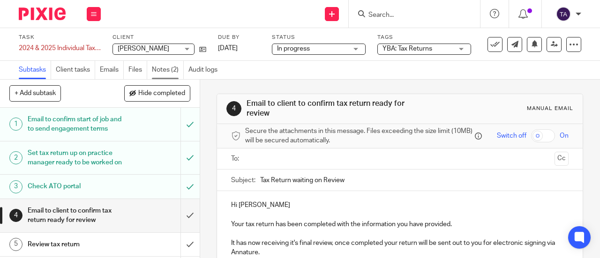
click at [175, 73] on link "Notes (2)" at bounding box center [168, 70] width 32 height 18
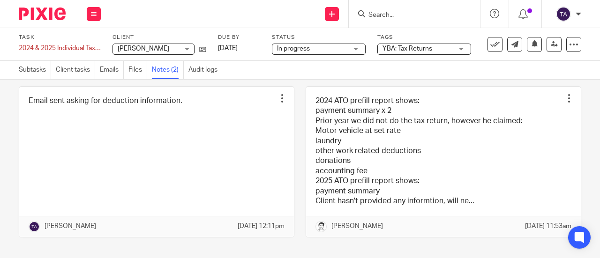
scroll to position [69, 0]
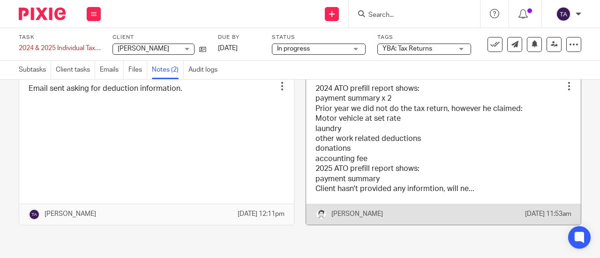
drag, startPoint x: 458, startPoint y: 126, endPoint x: 399, endPoint y: 106, distance: 62.3
click at [458, 126] on link at bounding box center [443, 150] width 275 height 150
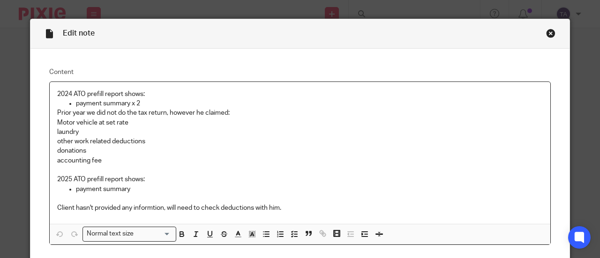
click at [37, 235] on div "Content 2024 ATO prefill report shows: payment summary x 2 Prior year we did no…" at bounding box center [299, 156] width 539 height 215
click at [546, 32] on div "Close this dialog window" at bounding box center [550, 33] width 9 height 9
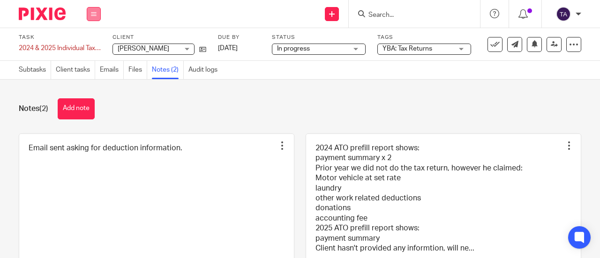
click at [97, 11] on button at bounding box center [94, 14] width 14 height 14
click at [91, 60] on link "Email" at bounding box center [88, 57] width 15 height 7
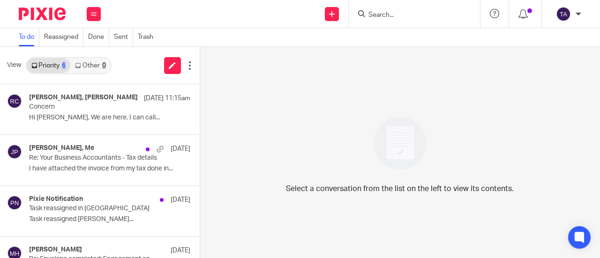
click at [386, 17] on input "Search" at bounding box center [410, 15] width 84 height 8
click at [120, 38] on link "Sent" at bounding box center [123, 37] width 19 height 18
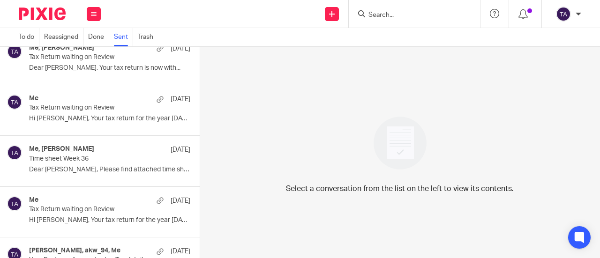
scroll to position [375, 0]
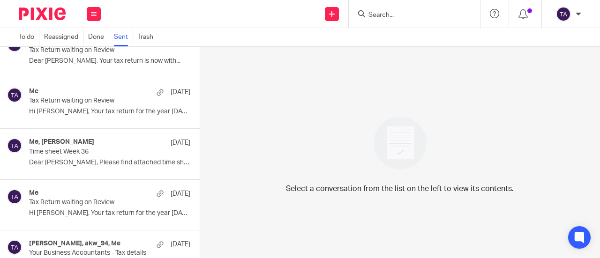
click at [132, 150] on p "Time sheet Week 36" at bounding box center [93, 152] width 129 height 8
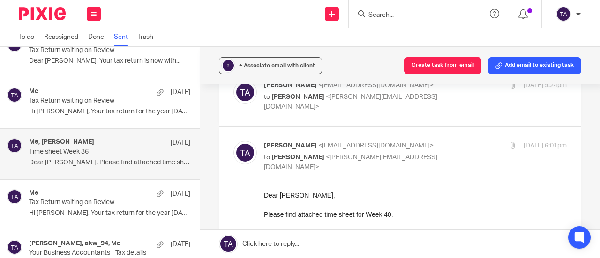
scroll to position [516, 0]
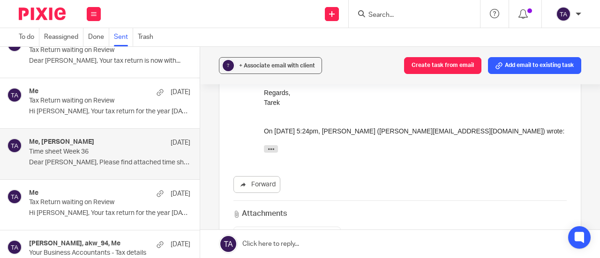
click at [308, 245] on link at bounding box center [400, 244] width 400 height 28
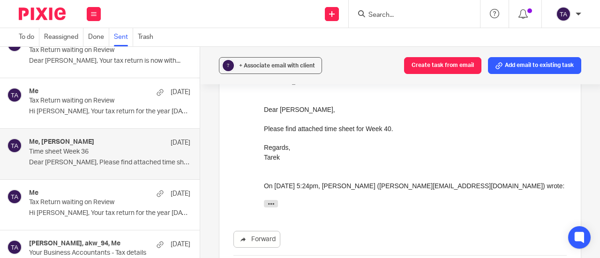
scroll to position [414, 0]
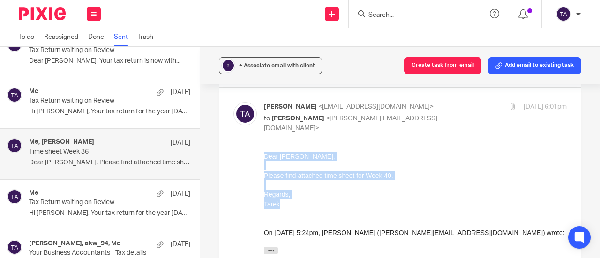
drag, startPoint x: 288, startPoint y: 207, endPoint x: 257, endPoint y: 161, distance: 55.8
click at [263, 161] on html "Dear Eleanor, Please find attached time sheet for Week 40. Regards, Tarek Tarek…" at bounding box center [414, 205] width 303 height 107
copy div "Dear Eleanor, Please find attached time sheet for Week 40. Regards, Tarek"
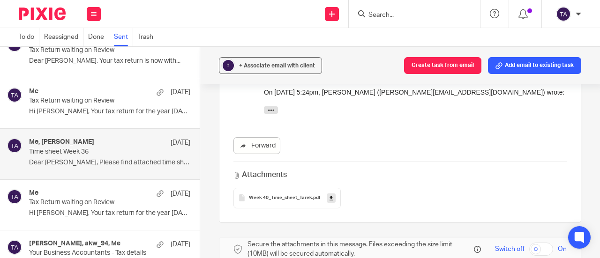
scroll to position [648, 0]
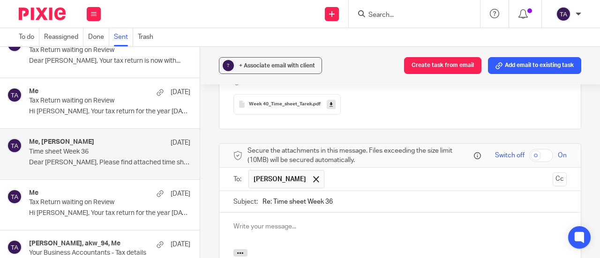
click at [248, 222] on p at bounding box center [399, 226] width 333 height 9
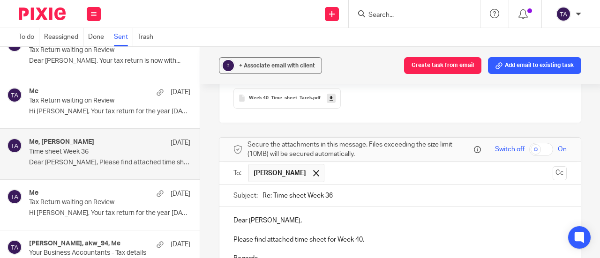
drag, startPoint x: 323, startPoint y: 180, endPoint x: 357, endPoint y: 179, distance: 33.8
click at [357, 185] on input "Re: Time sheet Week 36" at bounding box center [415, 195] width 304 height 21
type input "Re: Time sheet Week 41"
click at [360, 235] on p "Please find attached time sheet for Week 40." at bounding box center [399, 239] width 333 height 9
click at [344, 185] on input "Re: Time sheet Week 41" at bounding box center [415, 195] width 304 height 21
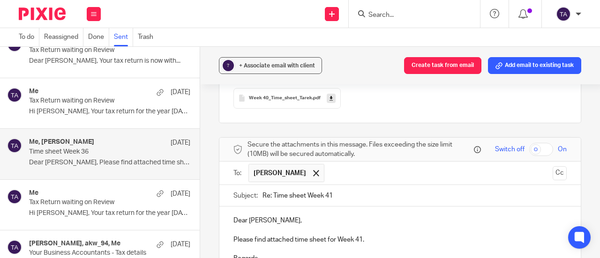
click at [382, 245] on p at bounding box center [399, 249] width 333 height 9
click at [360, 235] on p "Please find attached time sheet for Week 41." at bounding box center [399, 239] width 333 height 9
click at [347, 185] on input "Re: Time sheet Week 41" at bounding box center [415, 195] width 304 height 21
click at [360, 235] on p "Please find attached time sheet for Week 41." at bounding box center [399, 239] width 333 height 9
click at [446, 245] on p at bounding box center [399, 249] width 333 height 9
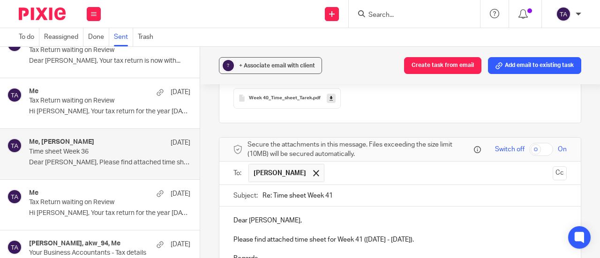
scroll to position [748, 0]
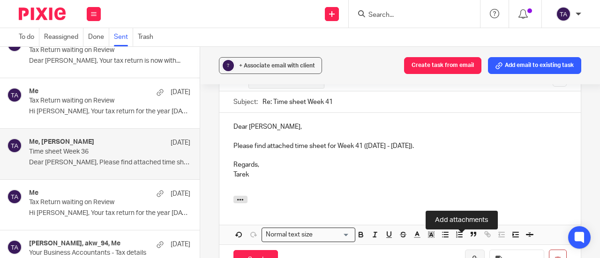
click at [470, 256] on icon "button" at bounding box center [474, 260] width 9 height 9
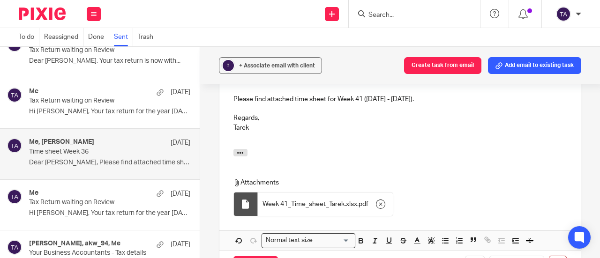
scroll to position [701, 0]
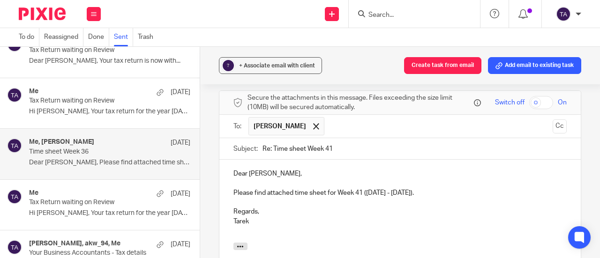
click at [421, 188] on p "Please find attached time sheet for Week 41 (06 Oct - 10 Oct)." at bounding box center [399, 192] width 333 height 9
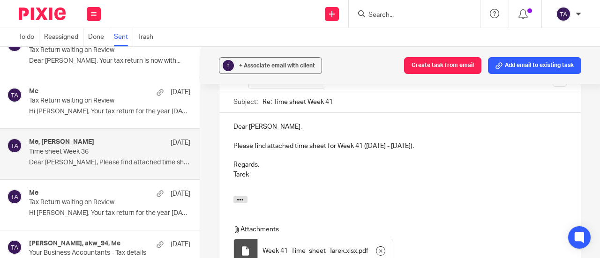
scroll to position [795, 0]
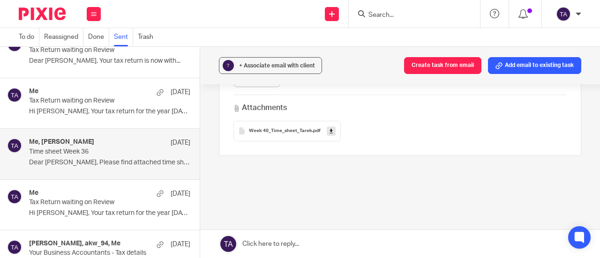
scroll to position [434, 0]
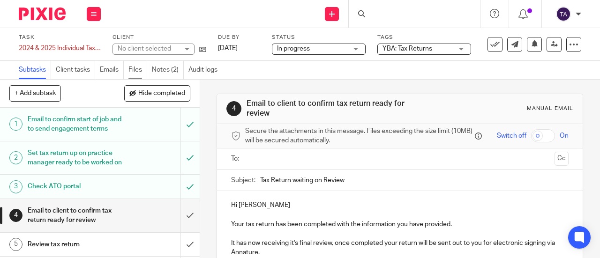
click at [140, 69] on link "Files" at bounding box center [137, 70] width 19 height 18
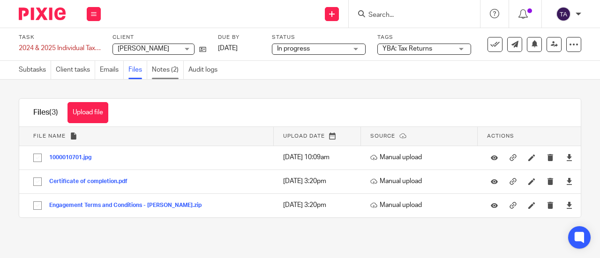
click at [171, 69] on link "Notes (2)" at bounding box center [168, 70] width 32 height 18
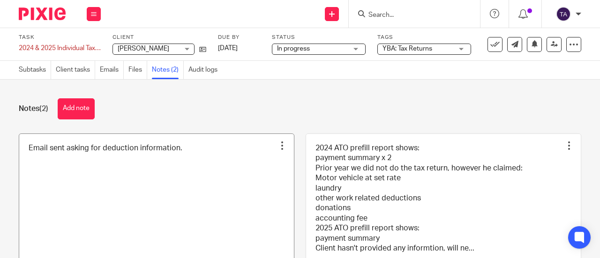
click at [174, 160] on link at bounding box center [156, 209] width 275 height 150
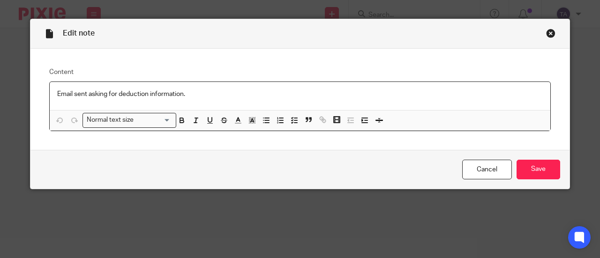
click at [159, 93] on p "Email sent asking for deduction information." at bounding box center [300, 94] width 486 height 9
drag, startPoint x: 185, startPoint y: 96, endPoint x: -10, endPoint y: 94, distance: 195.0
click at [0, 94] on html "Work Email Clients Team Reports Work Email Clients Team Reports Settings Send n…" at bounding box center [300, 129] width 600 height 258
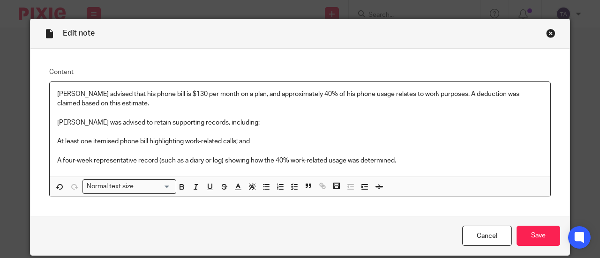
click at [57, 121] on p "[PERSON_NAME] was advised to retain supporting records, including:" at bounding box center [300, 122] width 486 height 9
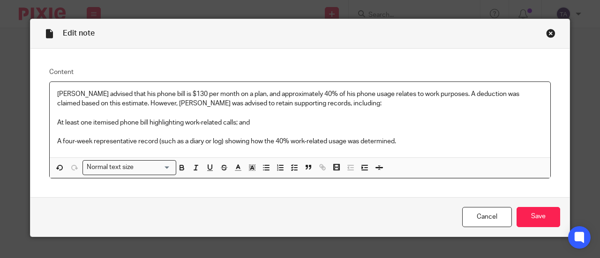
click at [169, 121] on p "At least one itemised phone bill highlighting work-related calls; and" at bounding box center [300, 122] width 486 height 9
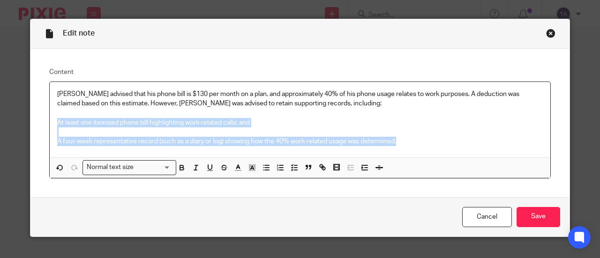
drag, startPoint x: 399, startPoint y: 142, endPoint x: 68, endPoint y: 127, distance: 331.3
click at [50, 125] on div "[PERSON_NAME] advised that his phone bill is $130 per month on a plan, and appr…" at bounding box center [300, 120] width 501 height 76
click at [265, 165] on line "button" at bounding box center [267, 165] width 4 height 0
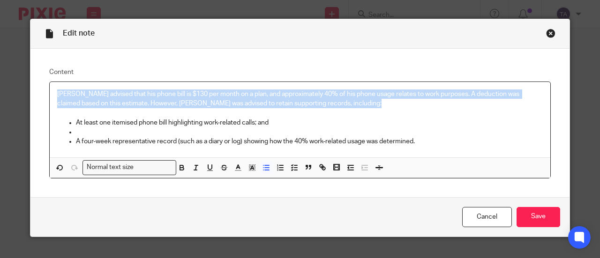
click at [240, 140] on p "A four-week representative record (such as a diary or log) showing how the 40% …" at bounding box center [309, 141] width 467 height 9
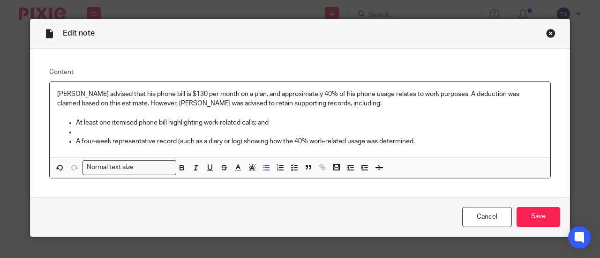
click at [89, 133] on p at bounding box center [309, 132] width 467 height 9
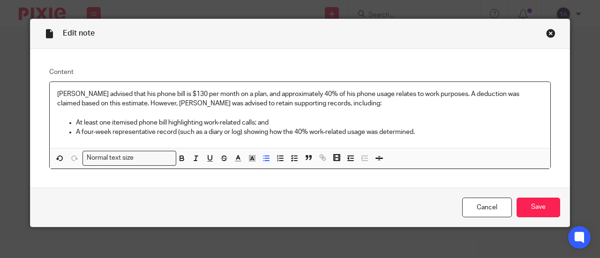
click at [248, 125] on p "At least one itemised phone bill highlighting work-related calls; and" at bounding box center [309, 122] width 467 height 9
click at [520, 205] on input "Save" at bounding box center [539, 208] width 44 height 20
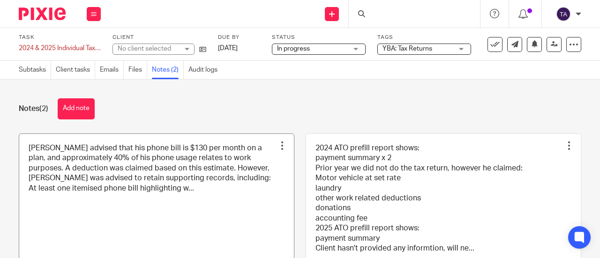
click at [129, 174] on link at bounding box center [156, 209] width 275 height 150
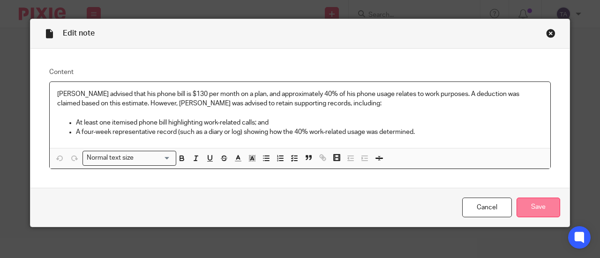
click at [528, 205] on input "Save" at bounding box center [539, 208] width 44 height 20
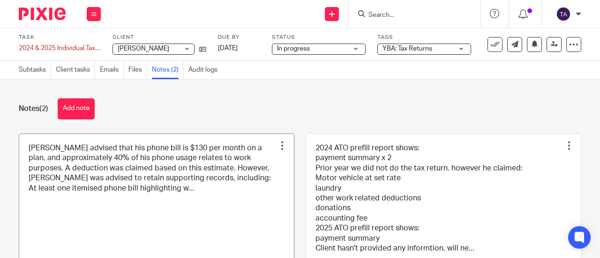
click at [211, 201] on link at bounding box center [156, 209] width 275 height 150
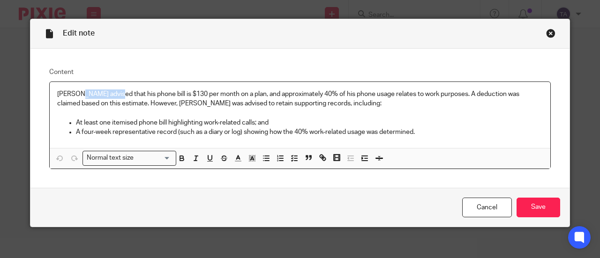
drag, startPoint x: 107, startPoint y: 92, endPoint x: 71, endPoint y: 90, distance: 36.6
click at [71, 90] on p "Philip advised that his phone bill is $130 per month on a plan, and approximate…" at bounding box center [300, 99] width 486 height 19
click at [195, 101] on p "Philip informed us that his phone bill is $130 per month on a plan, and approxi…" at bounding box center [300, 99] width 486 height 19
click at [243, 93] on p "Philip informed us that his phone bill is $130 per month on a plan, and approxi…" at bounding box center [300, 99] width 486 height 19
drag, startPoint x: 391, startPoint y: 92, endPoint x: 418, endPoint y: 95, distance: 26.9
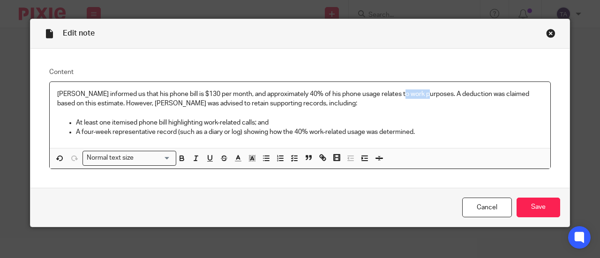
click at [418, 95] on p "Philip informed us that his phone bill is $130 per month, and approximately 40%…" at bounding box center [300, 99] width 486 height 19
click at [426, 120] on p "At least one itemised phone bill highlighting work-related calls; and" at bounding box center [309, 122] width 467 height 9
click at [81, 113] on p at bounding box center [300, 112] width 486 height 9
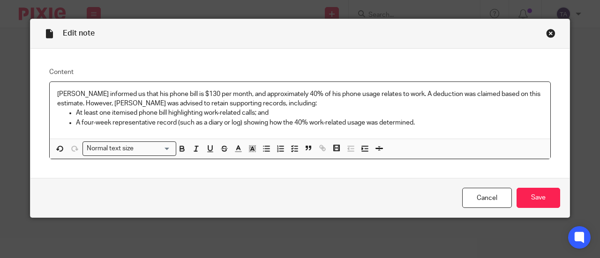
click at [276, 118] on p "At least one itemised phone bill highlighting work-related calls; and" at bounding box center [309, 112] width 467 height 9
click at [524, 205] on input "Save" at bounding box center [539, 198] width 44 height 20
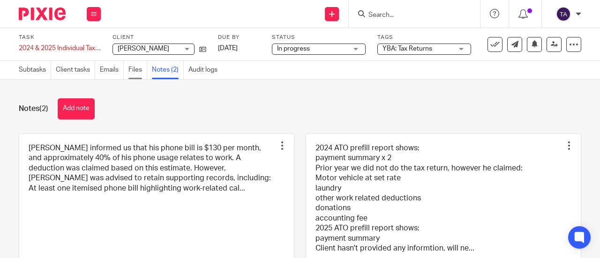
click at [139, 67] on link "Files" at bounding box center [137, 70] width 19 height 18
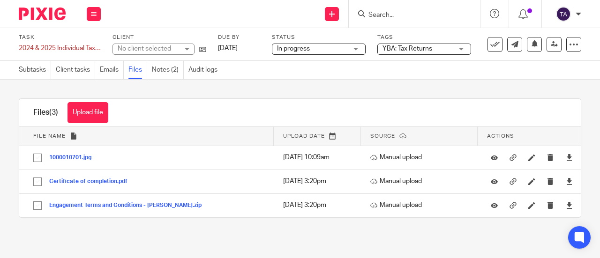
click at [79, 156] on button "1000010701.jpg" at bounding box center [73, 158] width 49 height 7
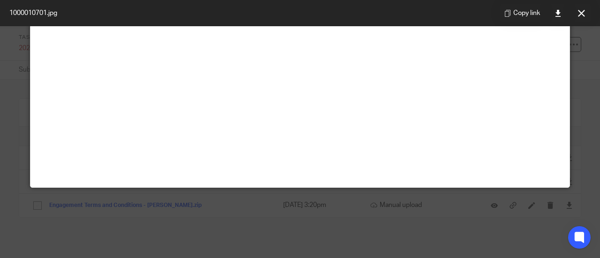
scroll to position [328, 0]
click at [585, 10] on button at bounding box center [581, 13] width 19 height 19
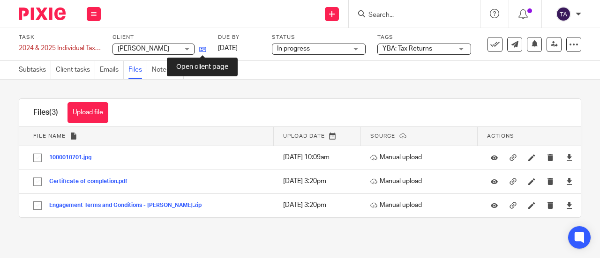
click at [202, 48] on icon at bounding box center [202, 49] width 7 height 7
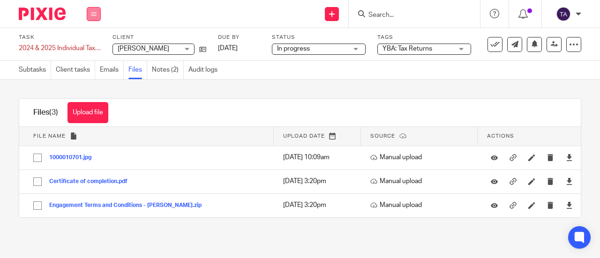
click at [95, 16] on icon at bounding box center [94, 14] width 6 height 6
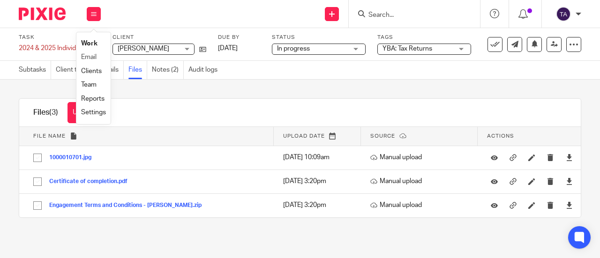
click at [85, 61] on li "Email" at bounding box center [93, 58] width 25 height 14
click at [92, 54] on li "Email" at bounding box center [93, 58] width 25 height 14
click at [94, 58] on link "Email" at bounding box center [88, 57] width 15 height 7
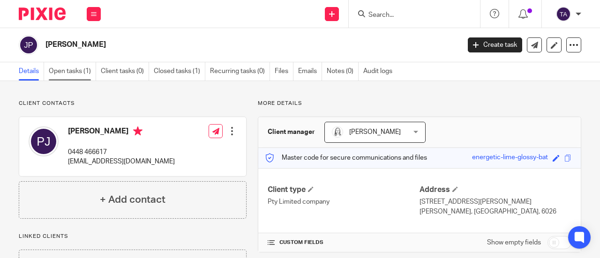
click at [73, 73] on link "Open tasks (1)" at bounding box center [72, 71] width 47 height 18
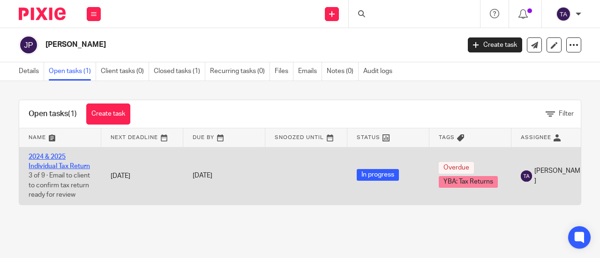
click at [60, 154] on link "2024 & 2025 Individual Tax Return" at bounding box center [59, 162] width 61 height 16
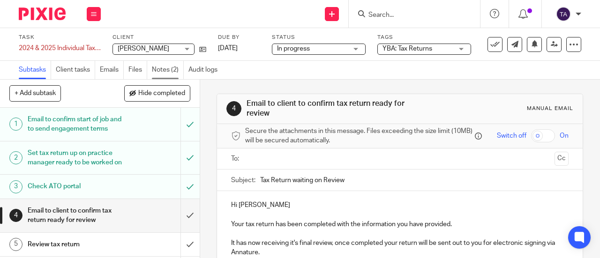
click at [159, 70] on link "Notes (2)" at bounding box center [168, 70] width 32 height 18
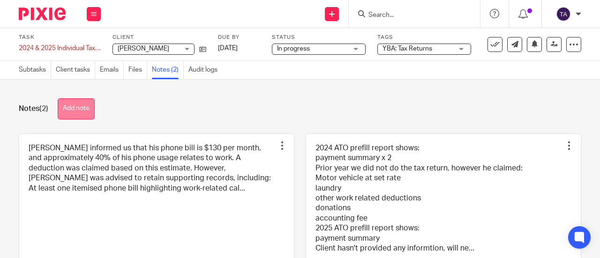
click at [71, 104] on button "Add note" at bounding box center [76, 108] width 37 height 21
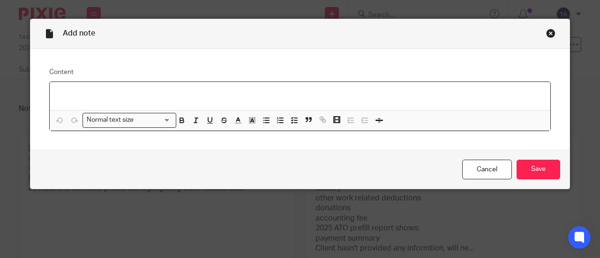
click at [66, 96] on p at bounding box center [300, 94] width 486 height 9
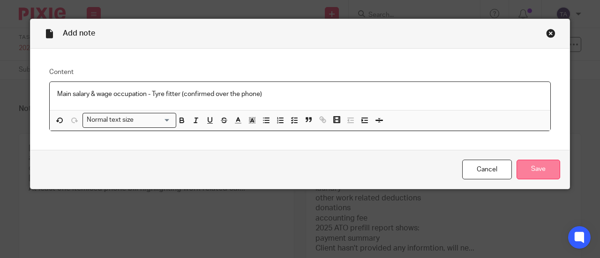
click at [526, 164] on input "Save" at bounding box center [539, 170] width 44 height 20
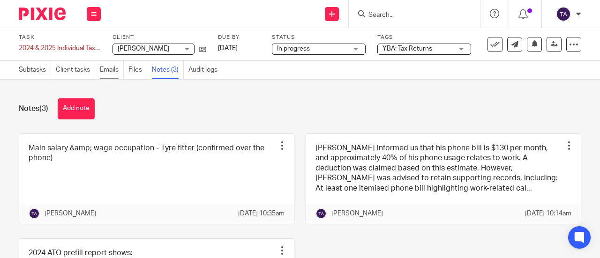
click at [110, 71] on link "Emails" at bounding box center [112, 70] width 24 height 18
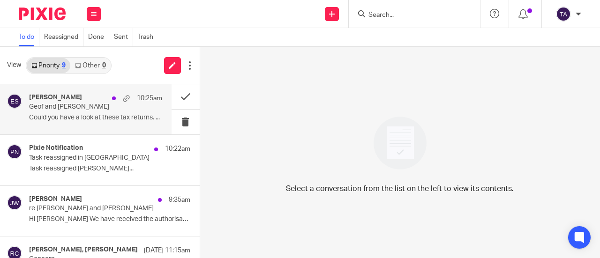
click at [83, 116] on p "Could you have a look at these tax returns. ..." at bounding box center [95, 118] width 133 height 8
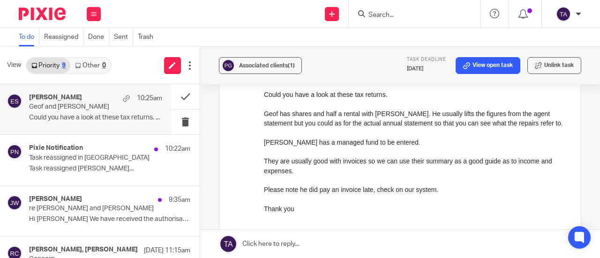
scroll to position [141, 0]
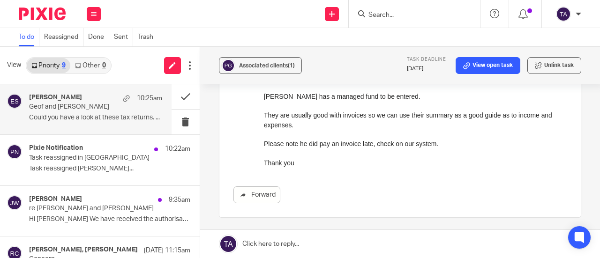
click at [288, 240] on link at bounding box center [400, 244] width 400 height 28
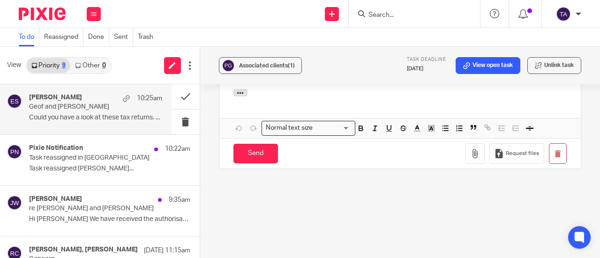
scroll to position [249, 0]
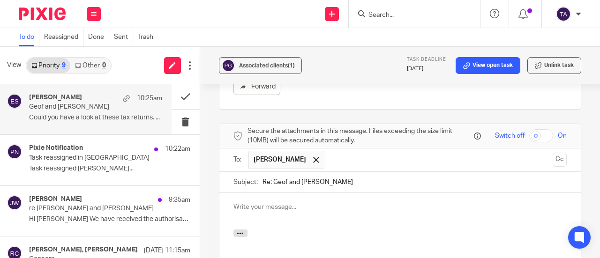
click at [275, 212] on p at bounding box center [399, 207] width 333 height 9
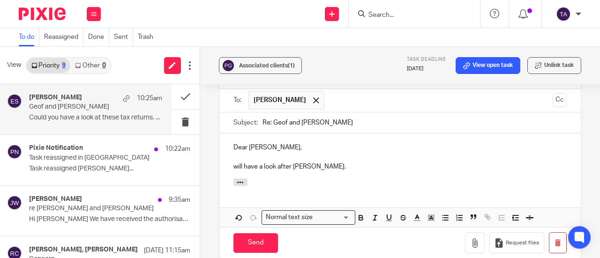
scroll to position [343, 0]
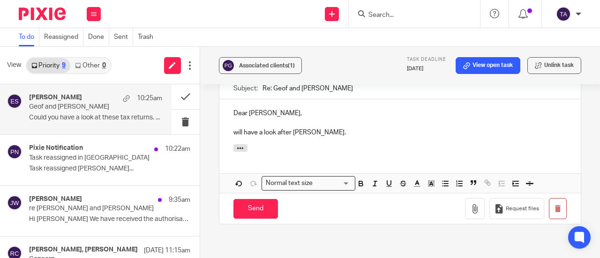
click at [277, 135] on p "will have a look after Philip Johnson." at bounding box center [399, 132] width 333 height 9
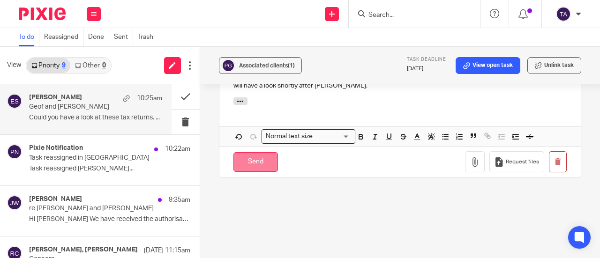
click at [264, 162] on input "Send" at bounding box center [255, 162] width 45 height 20
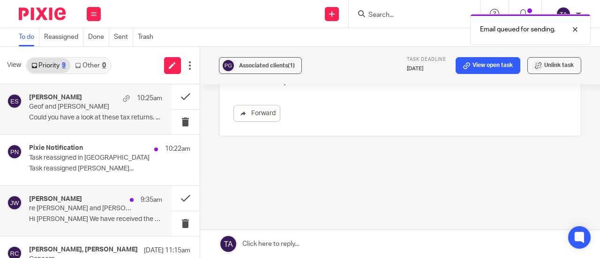
scroll to position [222, 0]
click at [111, 223] on p "Hi Tarek We have received the authorisations..." at bounding box center [95, 220] width 133 height 8
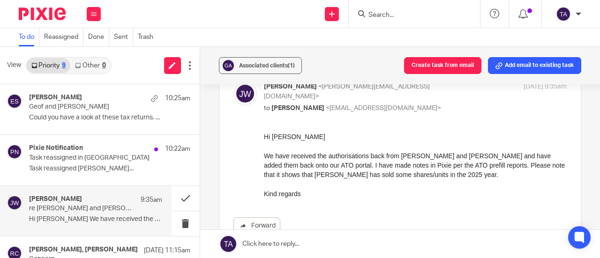
scroll to position [0, 0]
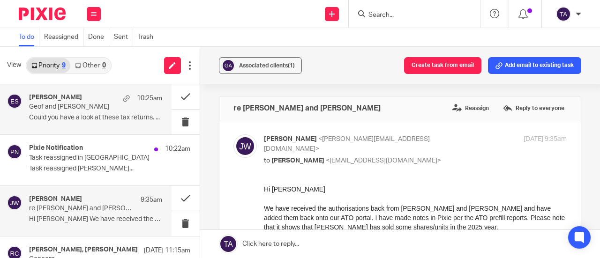
click at [87, 114] on p "Could you have a look at these tax returns. ..." at bounding box center [95, 118] width 133 height 8
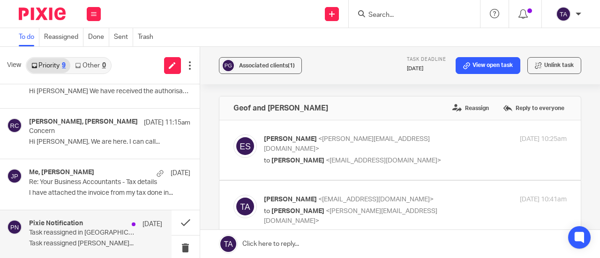
scroll to position [188, 0]
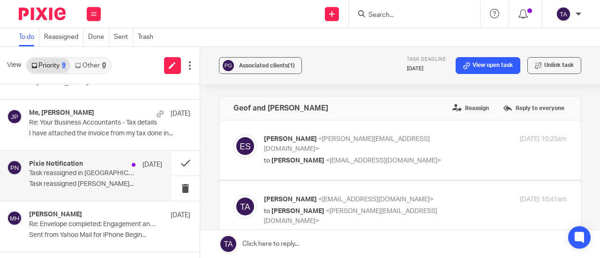
click at [87, 186] on p "Task reassigned Julie Wainwright..." at bounding box center [95, 184] width 133 height 8
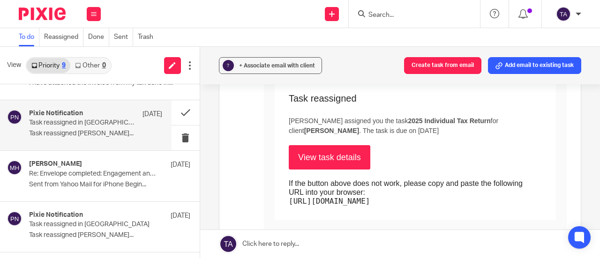
scroll to position [189, 0]
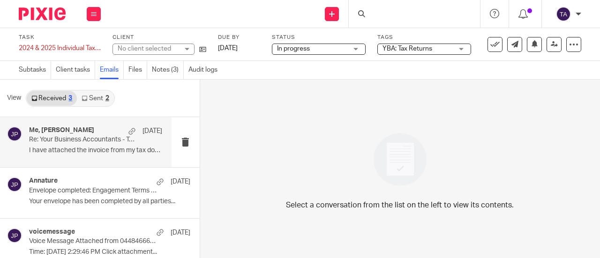
click at [83, 150] on p "I have attached the invoice from my tax done in..." at bounding box center [95, 151] width 133 height 8
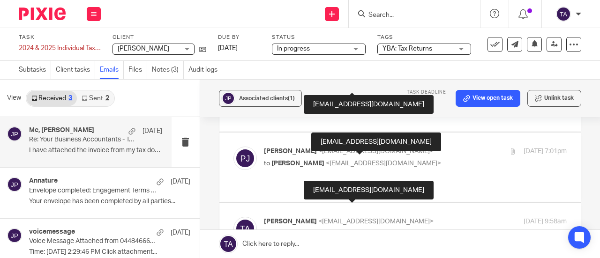
scroll to position [81, 0]
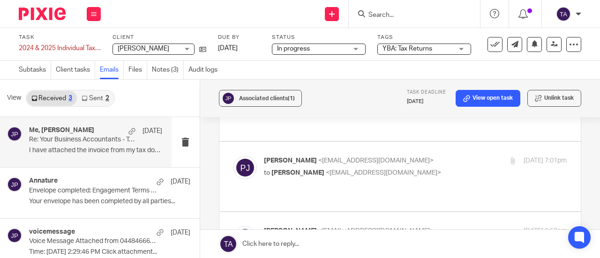
click at [460, 160] on div "[PERSON_NAME] <[EMAIL_ADDRESS][DOMAIN_NAME]> to [PERSON_NAME] <[EMAIL_ADDRESS][…" at bounding box center [415, 167] width 303 height 23
checkbox input "true"
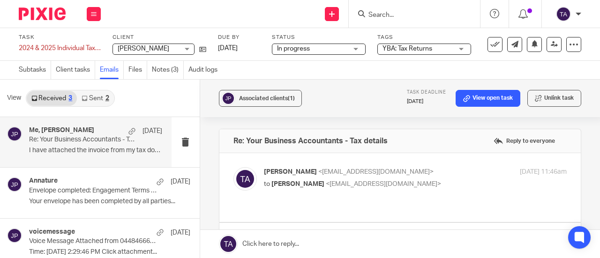
scroll to position [141, 0]
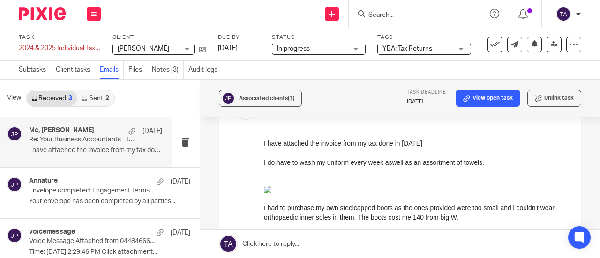
click at [481, 250] on link at bounding box center [400, 244] width 400 height 28
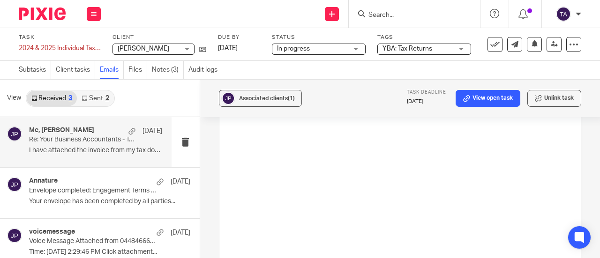
scroll to position [796, 0]
click at [21, 68] on link "Subtasks" at bounding box center [35, 70] width 32 height 18
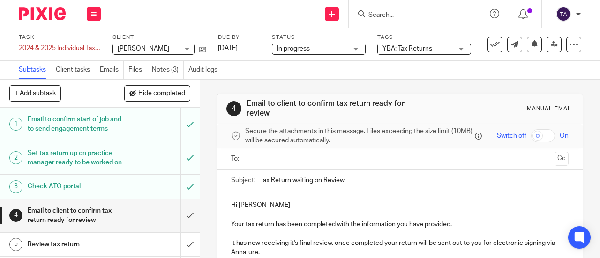
scroll to position [47, 0]
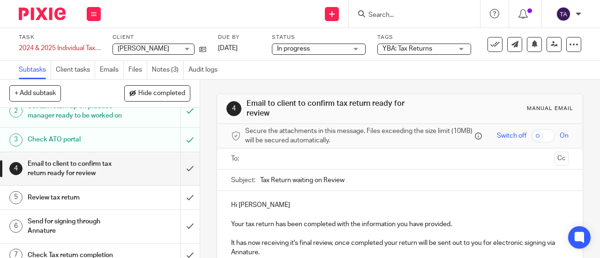
click at [92, 181] on h1 "Email to client to confirm tax return ready for review" at bounding box center [76, 169] width 96 height 24
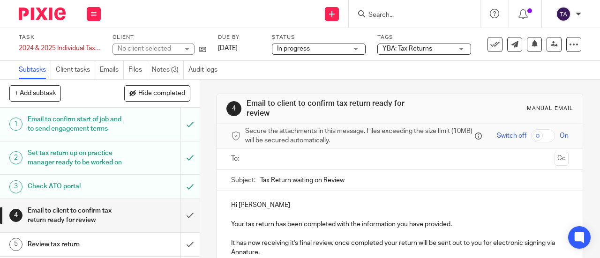
click at [246, 167] on ul at bounding box center [400, 158] width 308 height 15
click at [257, 160] on input "text" at bounding box center [399, 159] width 302 height 11
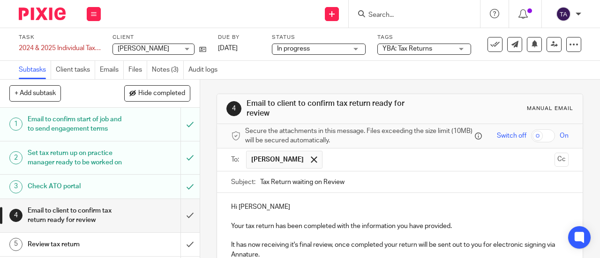
click at [275, 208] on p "Hi [PERSON_NAME]" at bounding box center [400, 207] width 338 height 9
click at [273, 228] on p "Your tax return has been completed with the information you have provided." at bounding box center [400, 226] width 338 height 9
click at [358, 227] on p "Your tax return for the year [DATE] & 2025 has been completed with the informat…" at bounding box center [400, 226] width 338 height 9
click at [439, 240] on p at bounding box center [400, 235] width 338 height 9
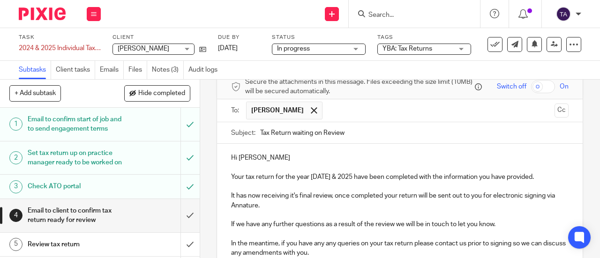
scroll to position [94, 0]
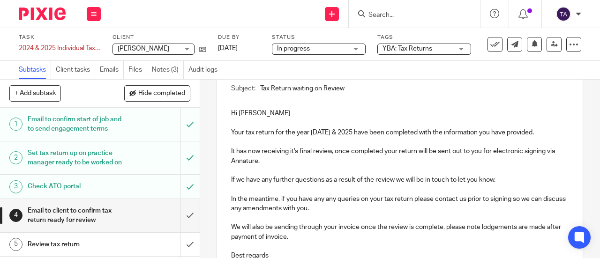
click at [305, 137] on p "Your tax return for the year [DATE] & 2025 have been completed with the informa…" at bounding box center [400, 132] width 338 height 9
click at [380, 180] on p "If we have any further questions as a result of the review we will be in touch …" at bounding box center [400, 179] width 338 height 9
click at [384, 180] on p "If we have any further questions as a result of the review we will be in touch …" at bounding box center [400, 179] width 338 height 9
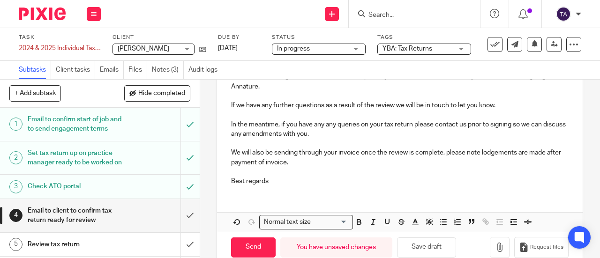
scroll to position [191, 0]
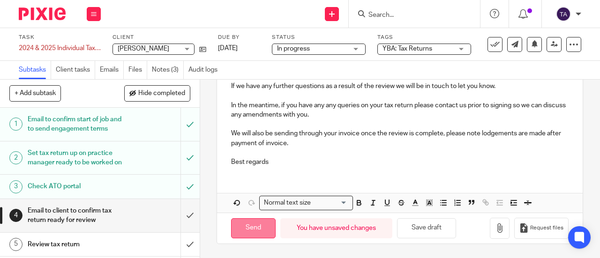
click at [248, 231] on input "Send" at bounding box center [253, 228] width 45 height 20
type input "Sent"
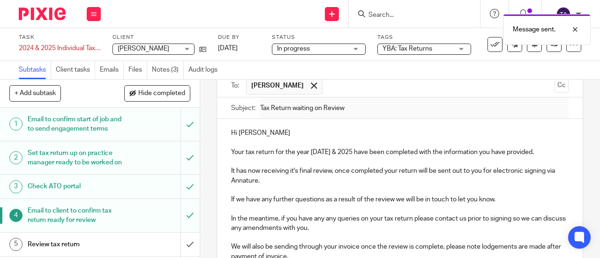
scroll to position [50, 0]
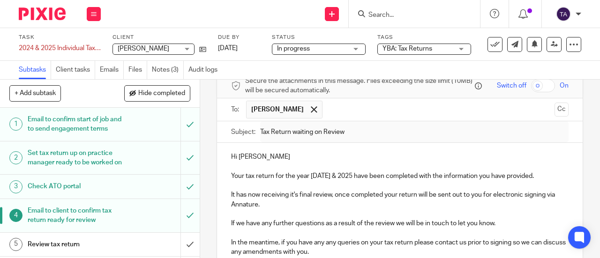
click at [441, 46] on span "YBA: Tax Returns" at bounding box center [418, 49] width 70 height 10
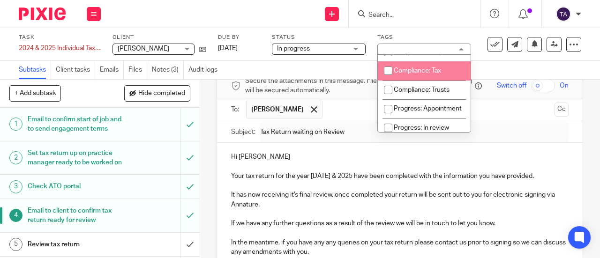
scroll to position [141, 0]
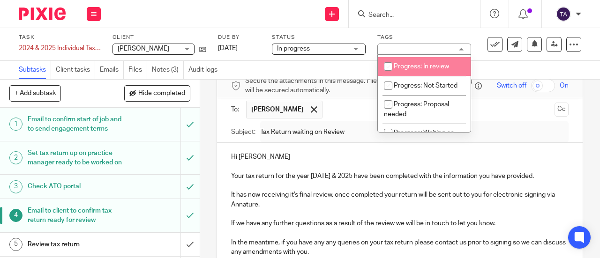
click at [390, 75] on input "checkbox" at bounding box center [388, 67] width 18 height 18
checkbox input "true"
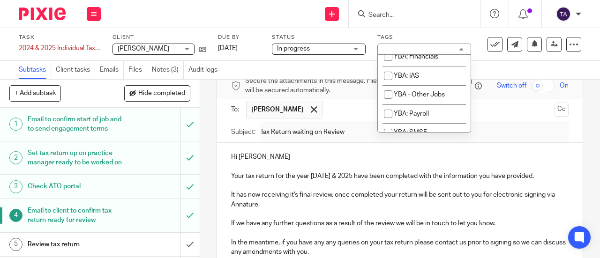
scroll to position [375, 0]
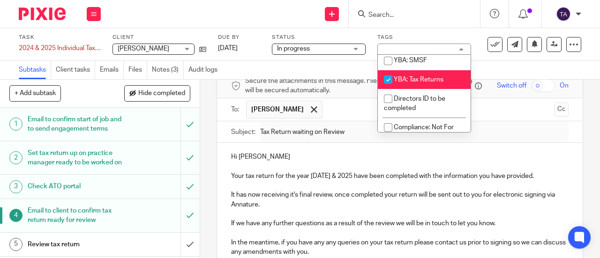
click at [388, 89] on input "checkbox" at bounding box center [388, 80] width 18 height 18
checkbox input "false"
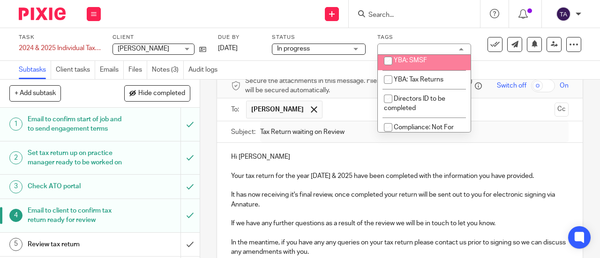
click at [487, 64] on div "Subtasks Client tasks Emails Files Notes (3) Audit logs" at bounding box center [300, 70] width 600 height 19
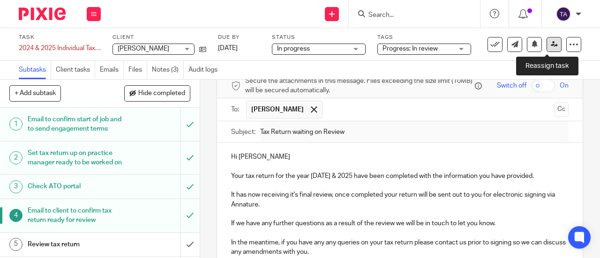
click at [551, 42] on icon at bounding box center [554, 44] width 7 height 7
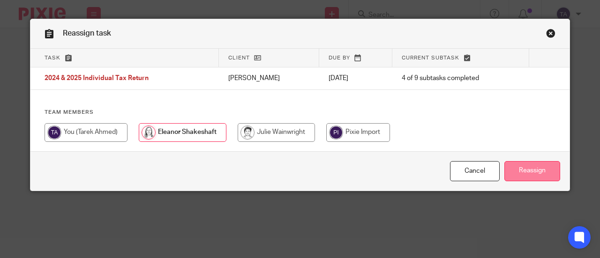
click at [527, 167] on input "Reassign" at bounding box center [532, 171] width 56 height 20
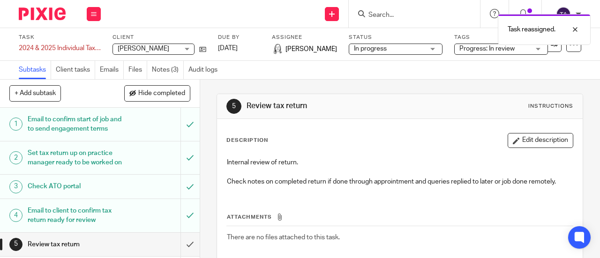
click at [359, 76] on div "Subtasks Client tasks Emails Files Notes (3) Audit logs" at bounding box center [300, 70] width 600 height 19
click at [406, 15] on input "Search" at bounding box center [410, 15] width 84 height 8
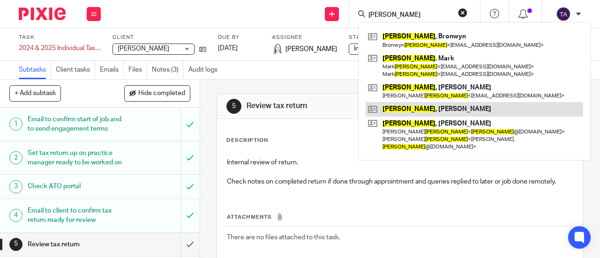
type input "smith"
click at [407, 111] on link at bounding box center [475, 109] width 218 height 14
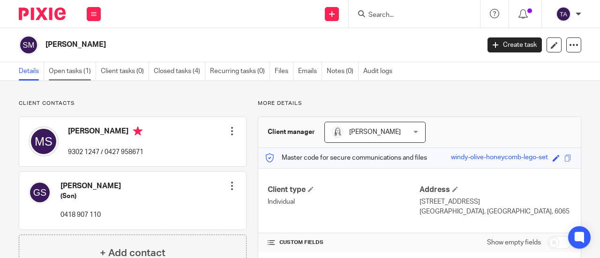
click at [80, 72] on link "Open tasks (1)" at bounding box center [72, 71] width 47 height 18
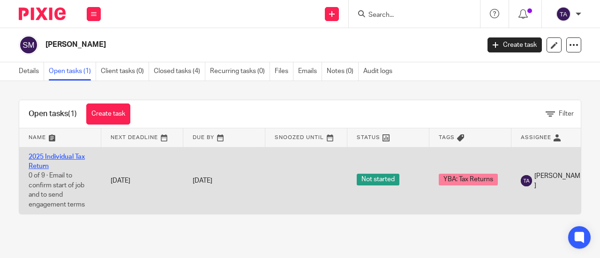
click at [53, 156] on link "2025 Individual Tax Return" at bounding box center [57, 162] width 56 height 16
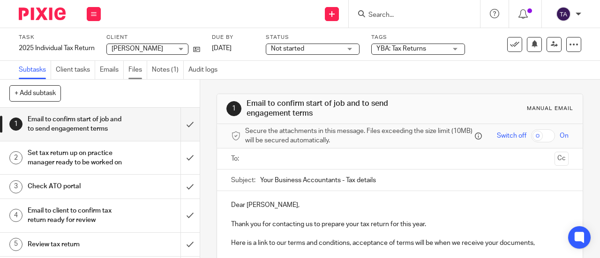
click at [139, 68] on link "Files" at bounding box center [137, 70] width 19 height 18
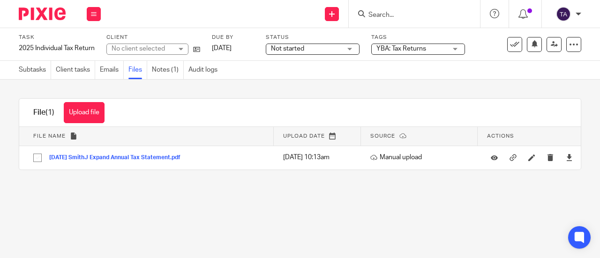
click at [160, 158] on button "[DATE] SmithJ Expand Annual Tax Statement.pdf" at bounding box center [118, 158] width 138 height 7
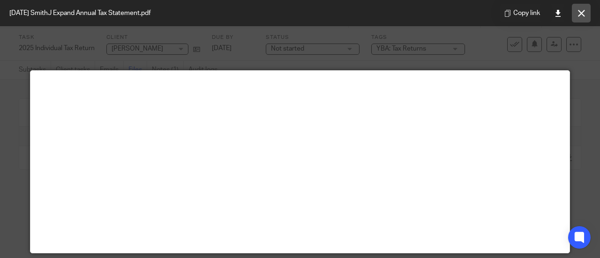
click at [587, 15] on button at bounding box center [581, 13] width 19 height 19
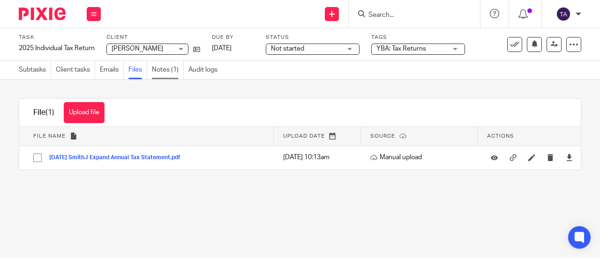
click at [175, 71] on link "Notes (1)" at bounding box center [168, 70] width 32 height 18
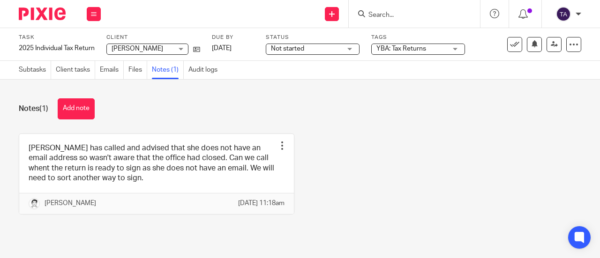
click at [368, 171] on div "Margaret has called and advised that she does not have an email address so wasn…" at bounding box center [294, 181] width 573 height 95
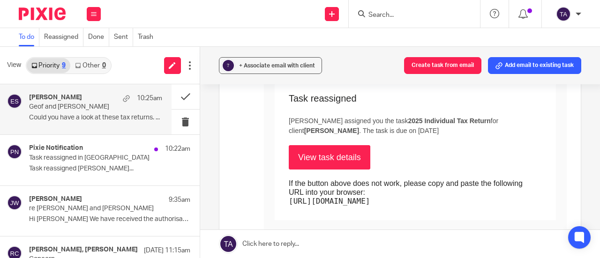
click at [86, 111] on p "Geof and [PERSON_NAME]" at bounding box center [82, 107] width 106 height 8
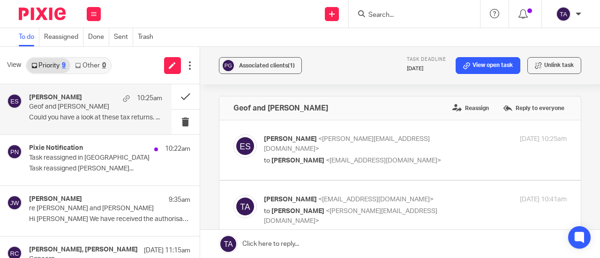
click at [442, 156] on p "to [PERSON_NAME] <[EMAIL_ADDRESS][DOMAIN_NAME]>" at bounding box center [365, 161] width 202 height 10
checkbox input "true"
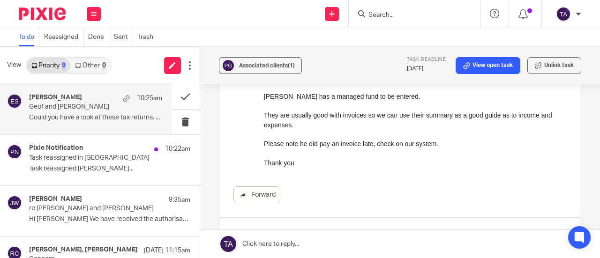
scroll to position [94, 0]
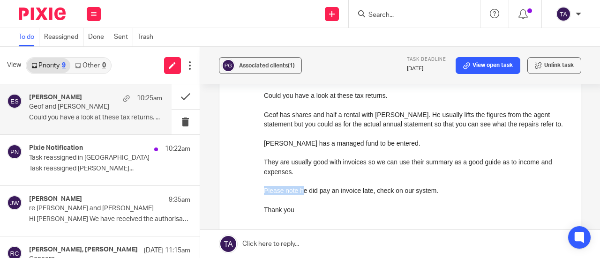
drag, startPoint x: 301, startPoint y: 191, endPoint x: 459, endPoint y: 203, distance: 158.5
click at [458, 203] on div "Could you have a look at these tax returns. Geof has shares and half a rental w…" at bounding box center [414, 152] width 303 height 124
click at [460, 206] on p "Thank you" at bounding box center [414, 209] width 303 height 9
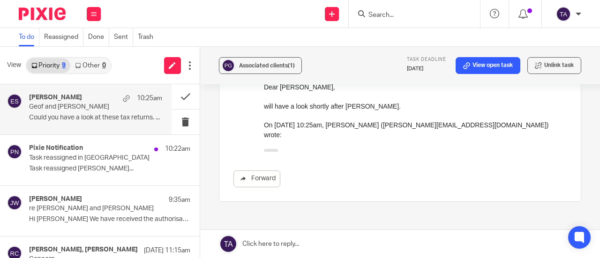
scroll to position [406, 0]
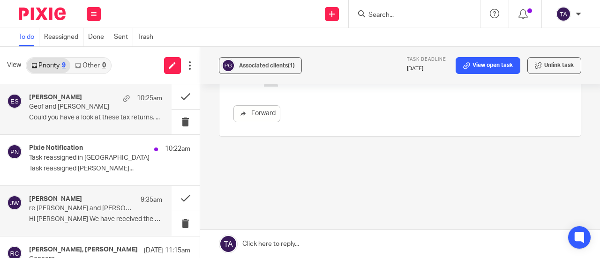
click at [103, 216] on p "Hi [PERSON_NAME] We have received the authorisations..." at bounding box center [95, 220] width 133 height 8
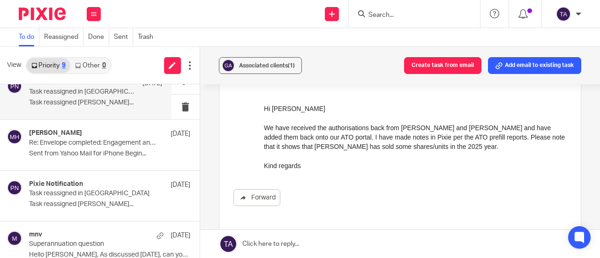
scroll to position [283, 0]
